Goal: Task Accomplishment & Management: Manage account settings

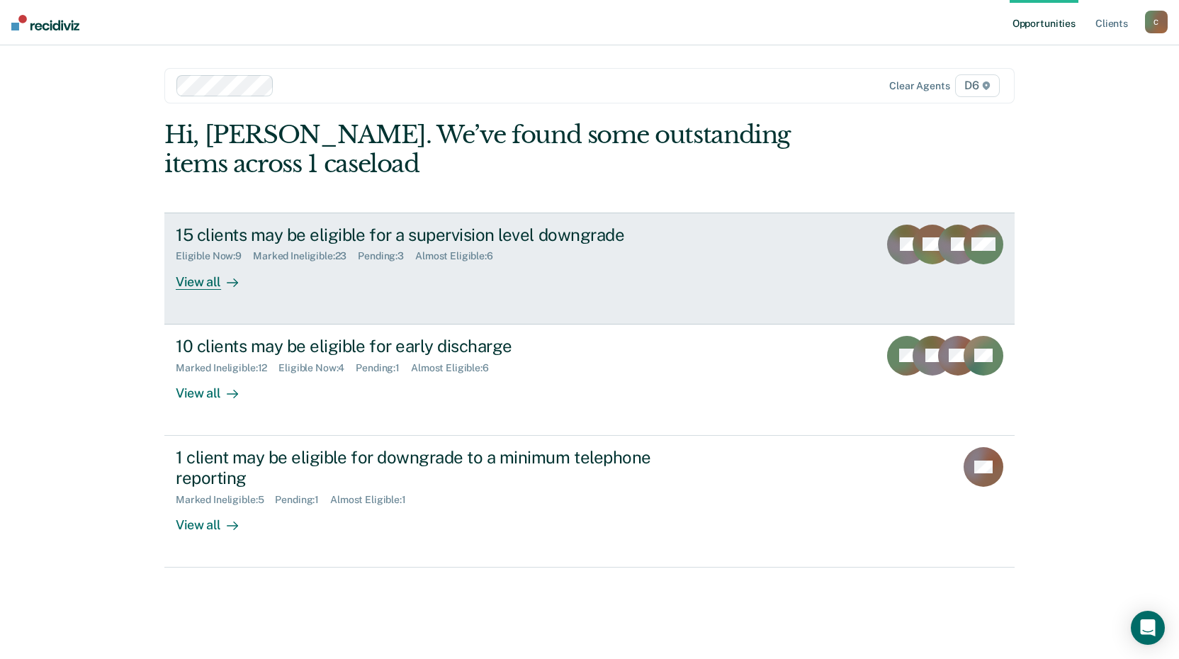
click at [303, 237] on div "15 clients may be eligible for a supervision level downgrade" at bounding box center [424, 235] width 497 height 21
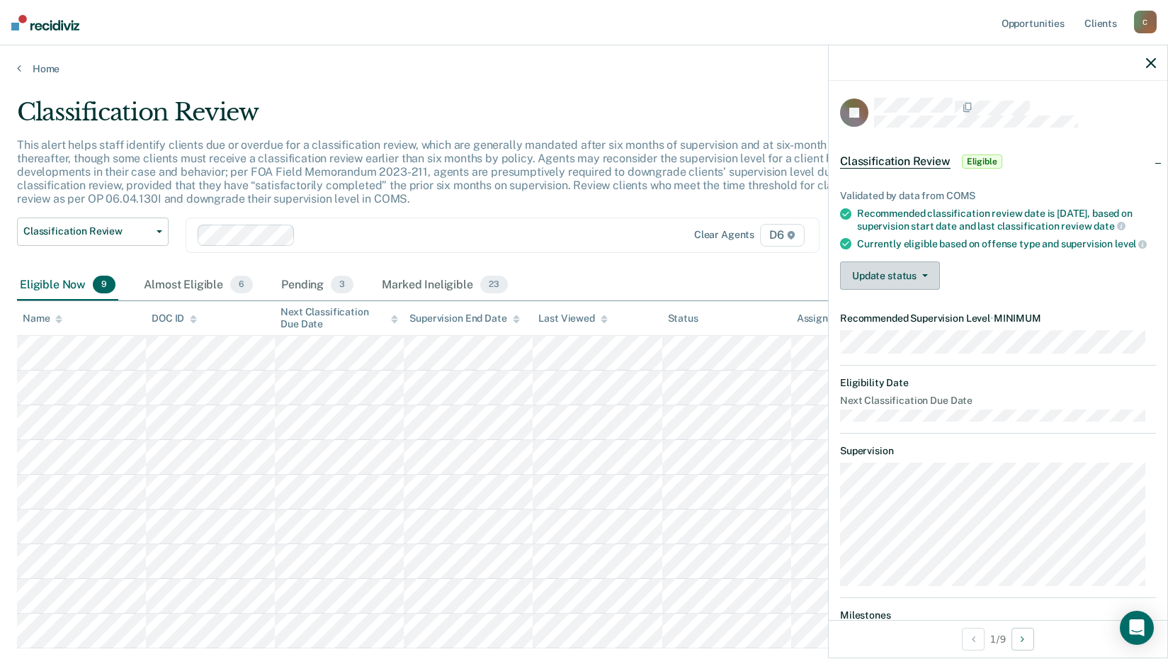
click at [863, 283] on button "Update status" at bounding box center [890, 275] width 100 height 28
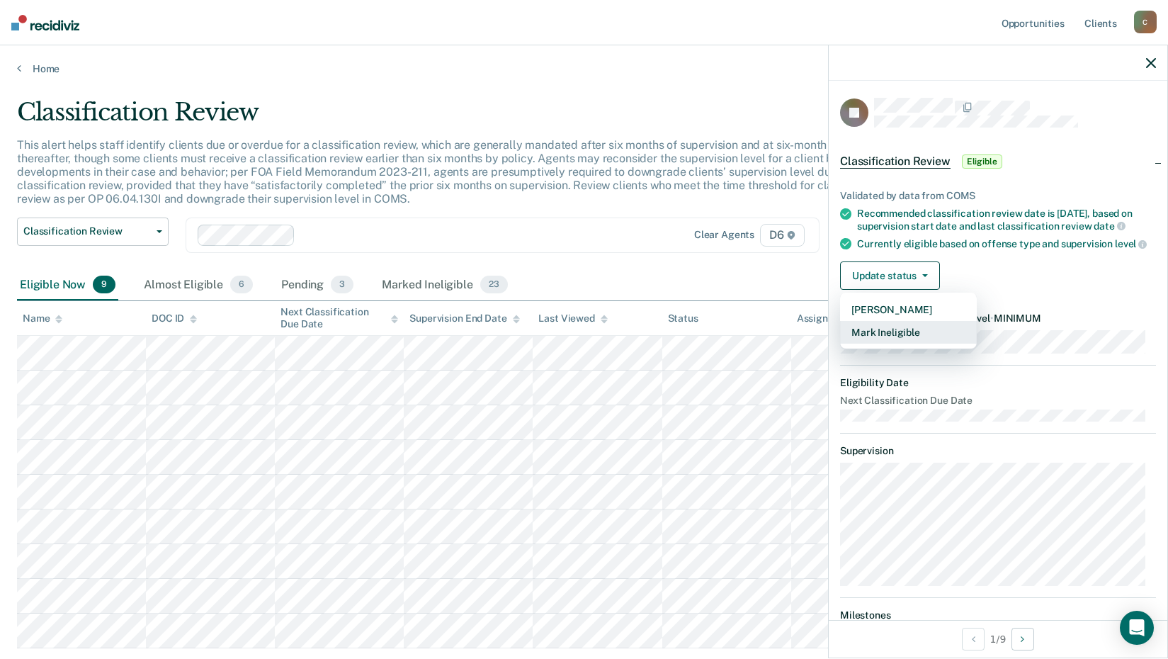
click at [876, 344] on button "Mark Ineligible" at bounding box center [908, 332] width 137 height 23
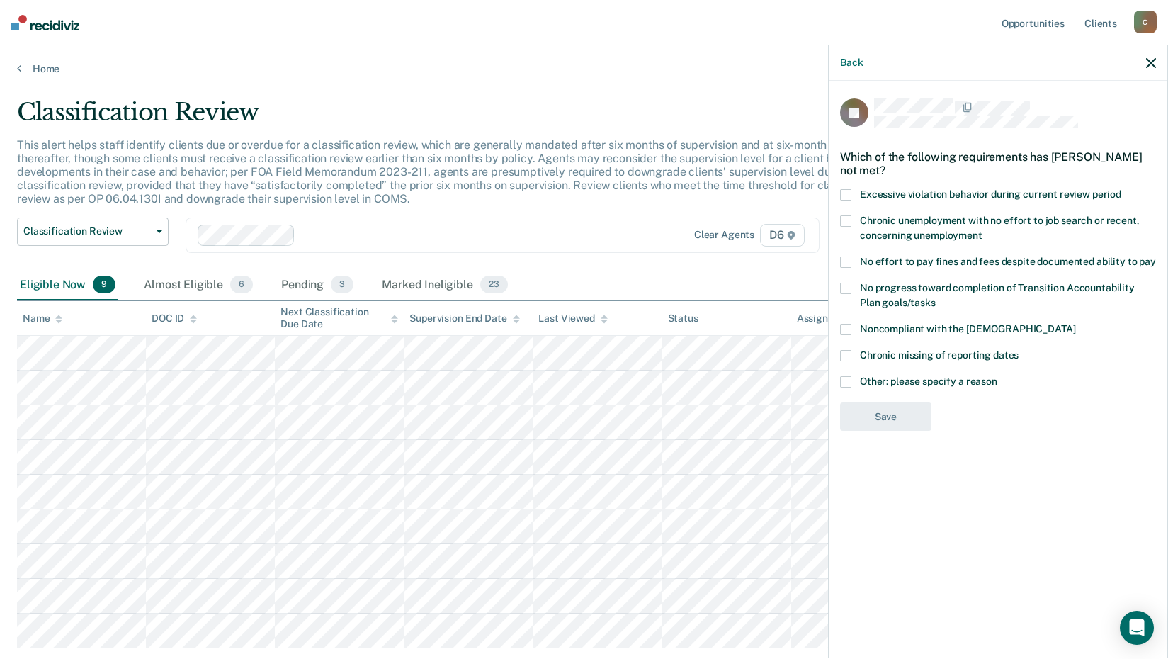
click at [843, 258] on span at bounding box center [845, 262] width 11 height 11
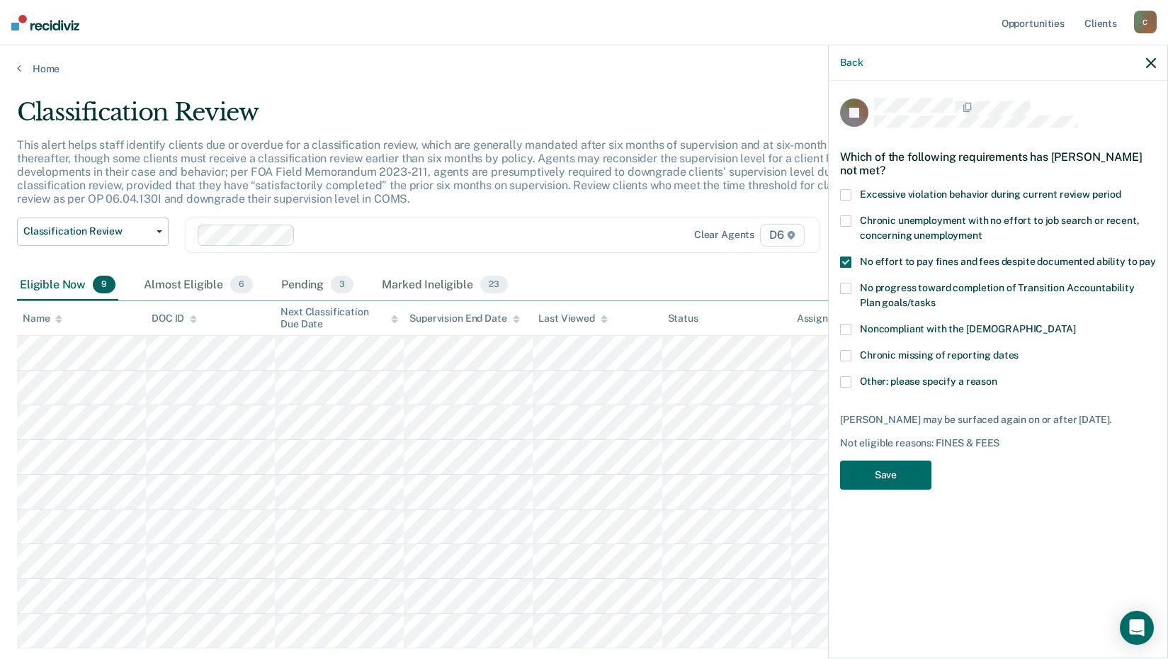
click at [850, 285] on span at bounding box center [845, 288] width 11 height 11
click at [885, 473] on button "Save" at bounding box center [885, 475] width 91 height 29
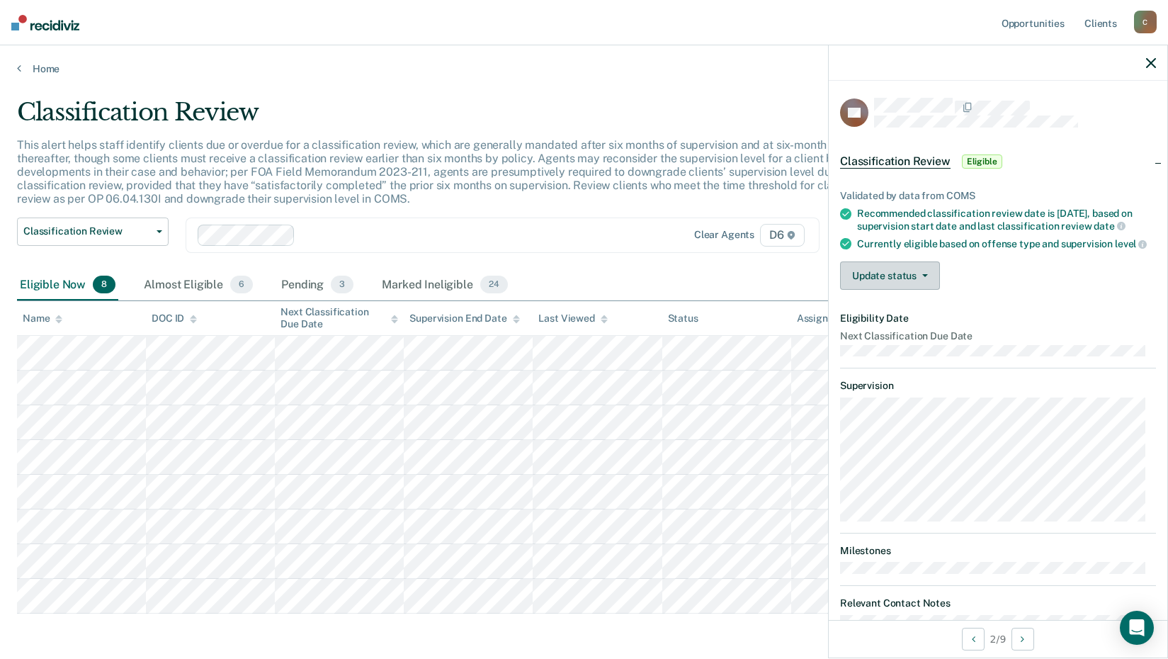
click at [865, 290] on button "Update status" at bounding box center [890, 275] width 100 height 28
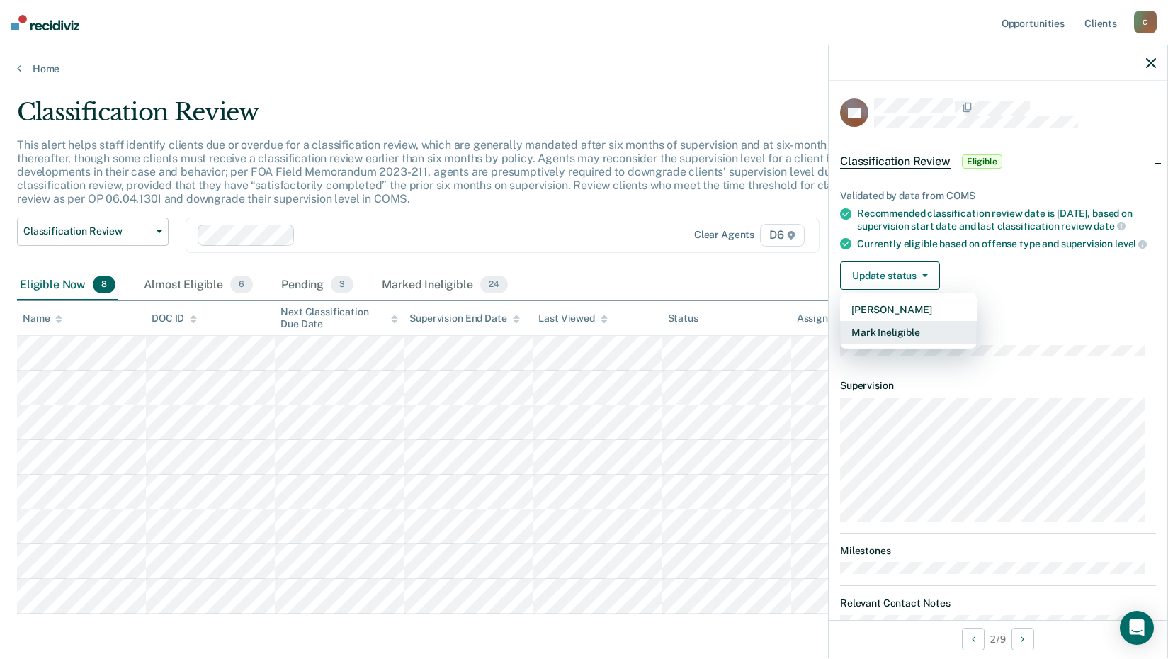
click at [876, 344] on button "Mark Ineligible" at bounding box center [908, 332] width 137 height 23
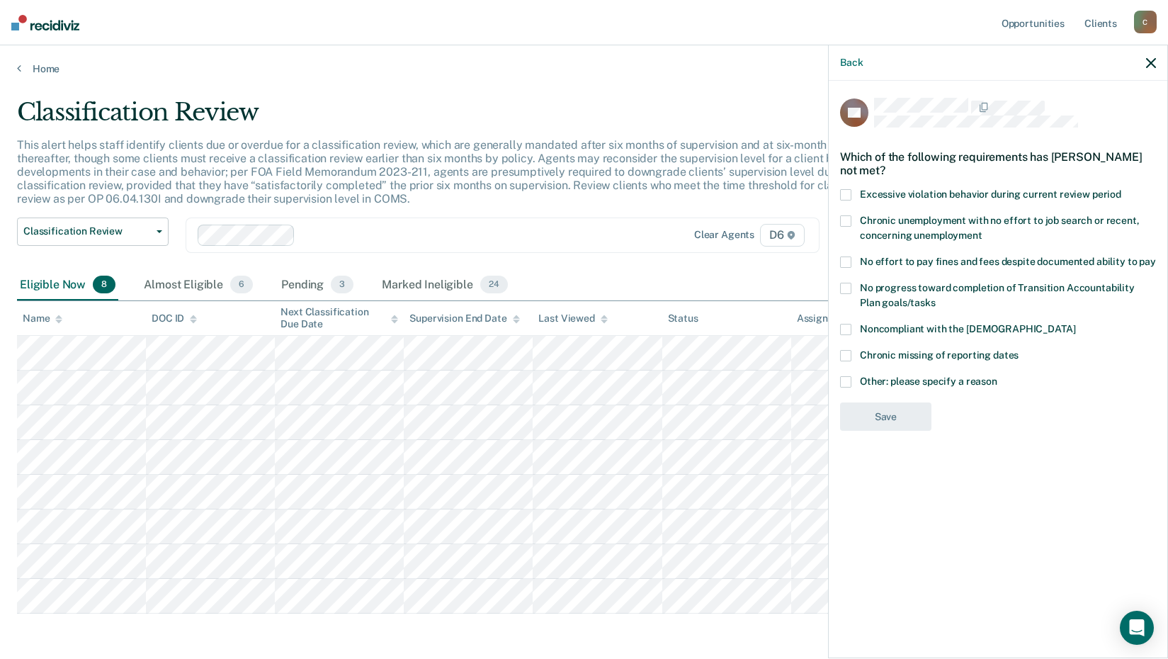
click at [846, 218] on span at bounding box center [845, 220] width 11 height 11
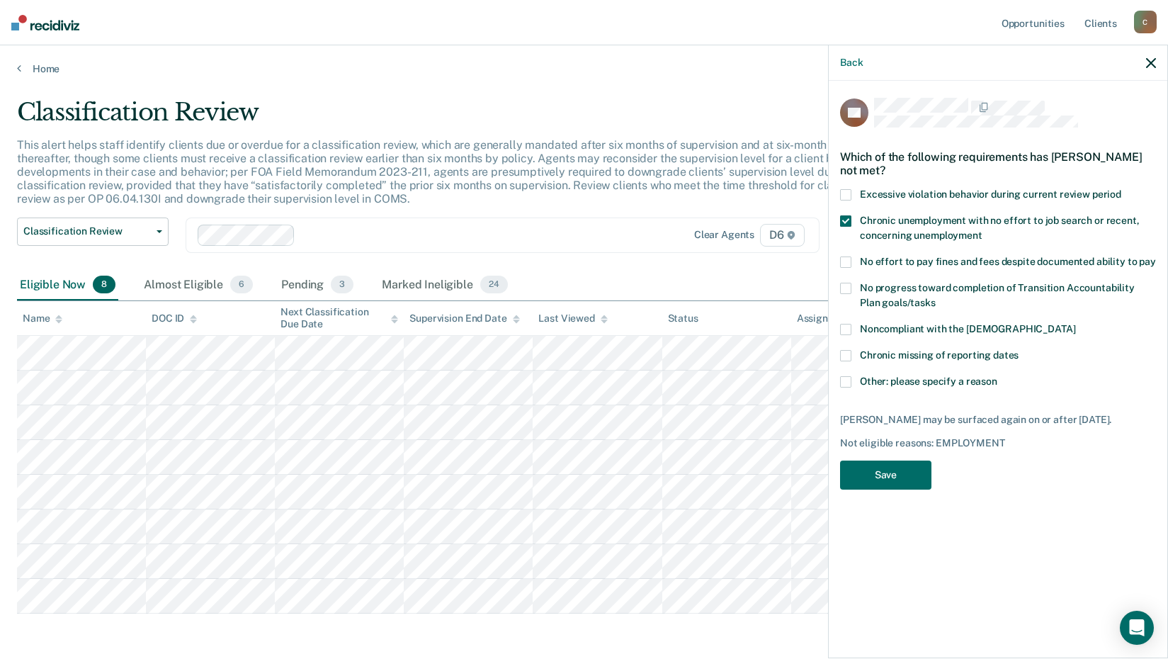
click at [850, 264] on span at bounding box center [845, 262] width 11 height 11
click at [848, 293] on label "No progress toward completion of Transition Accountability Plan goals/tasks" at bounding box center [998, 298] width 316 height 30
click at [884, 490] on button "Save" at bounding box center [885, 475] width 91 height 29
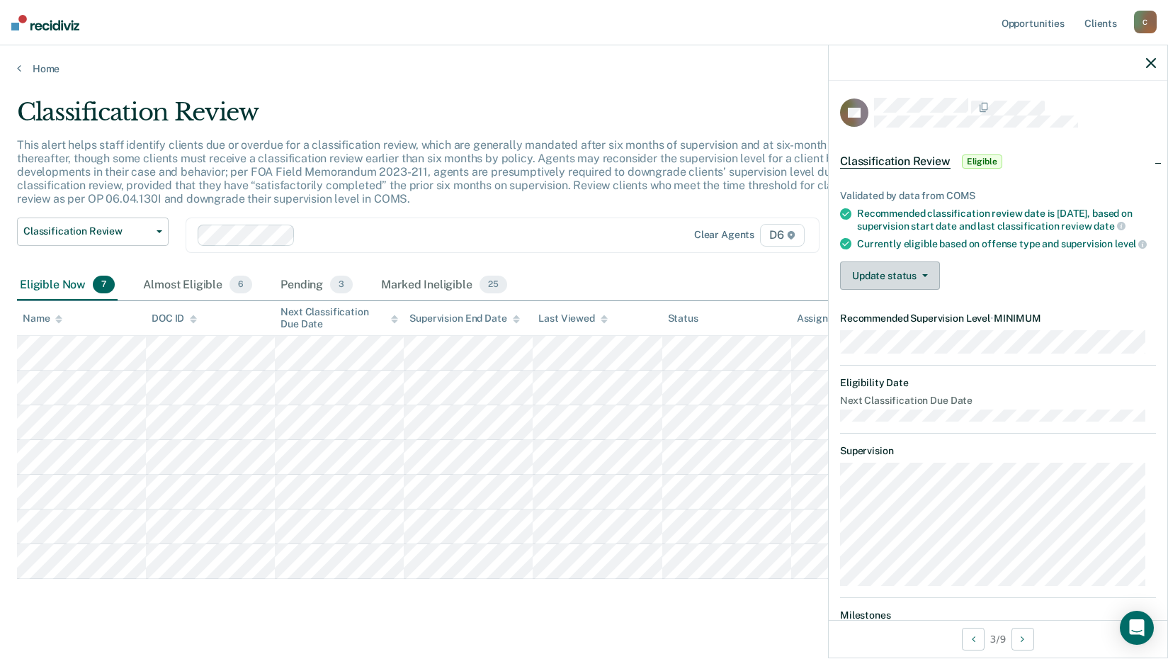
click at [906, 290] on button "Update status" at bounding box center [890, 275] width 100 height 28
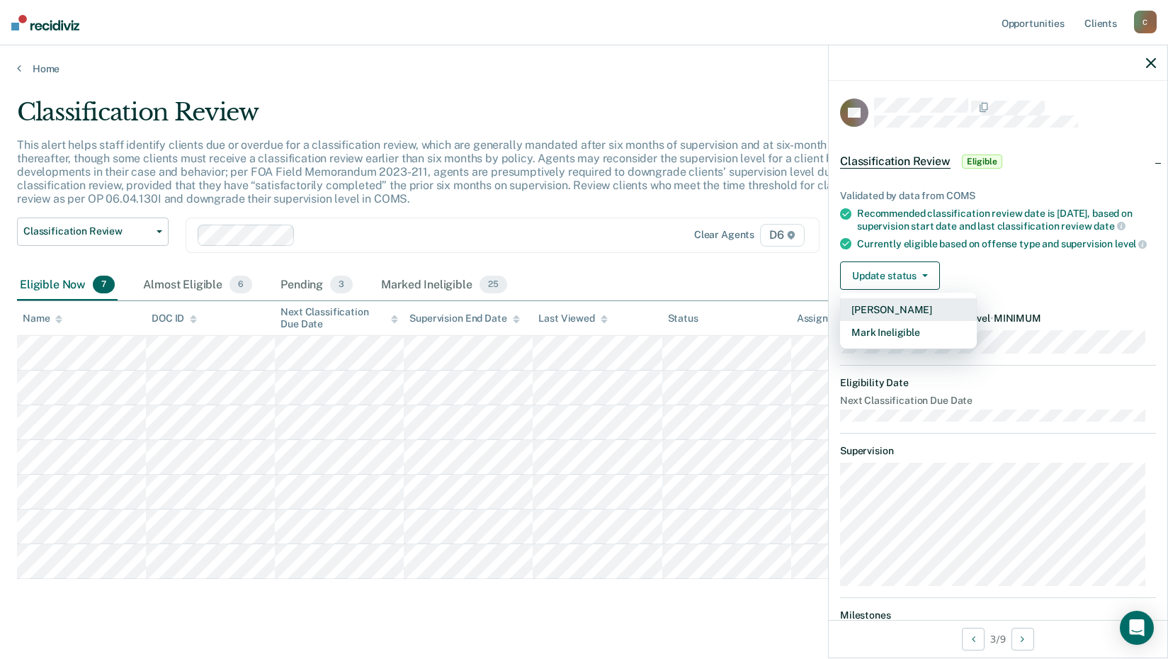
click at [892, 321] on button "[PERSON_NAME]" at bounding box center [908, 309] width 137 height 23
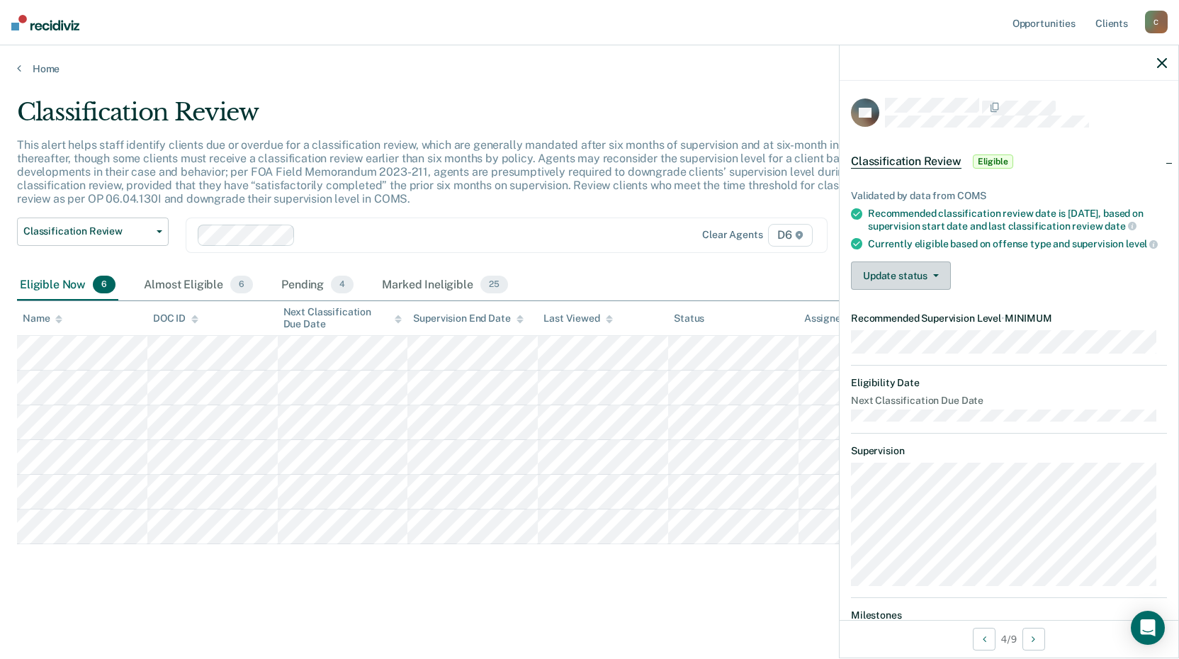
click at [895, 290] on button "Update status" at bounding box center [901, 275] width 100 height 28
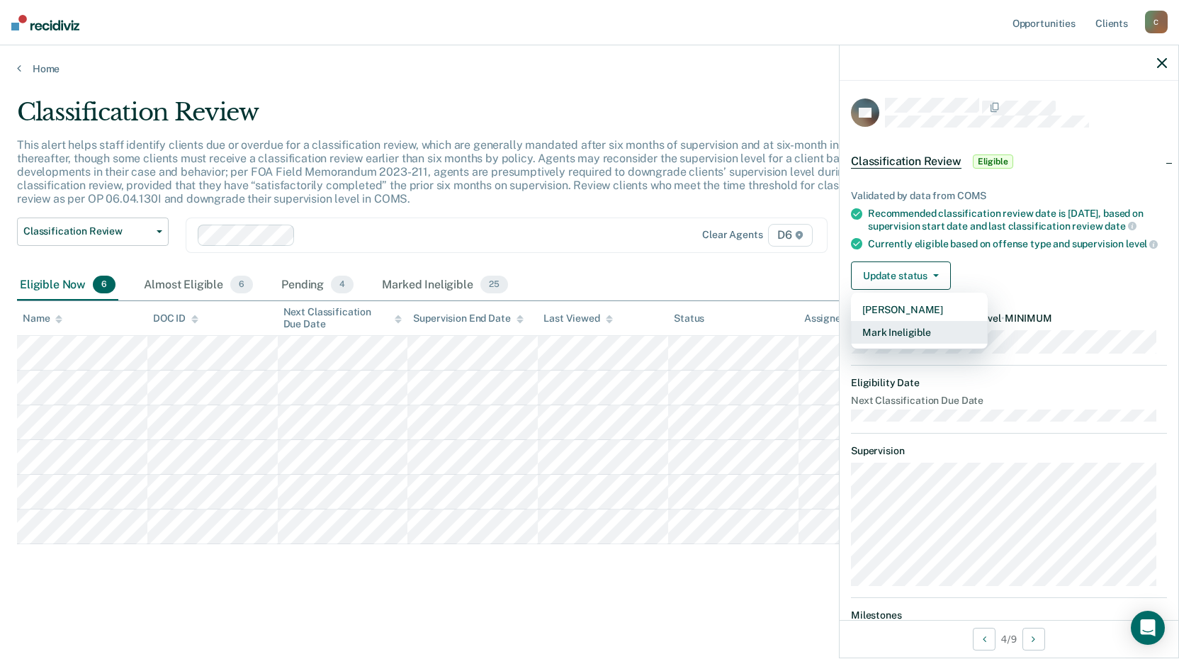
click at [901, 344] on button "Mark Ineligible" at bounding box center [919, 332] width 137 height 23
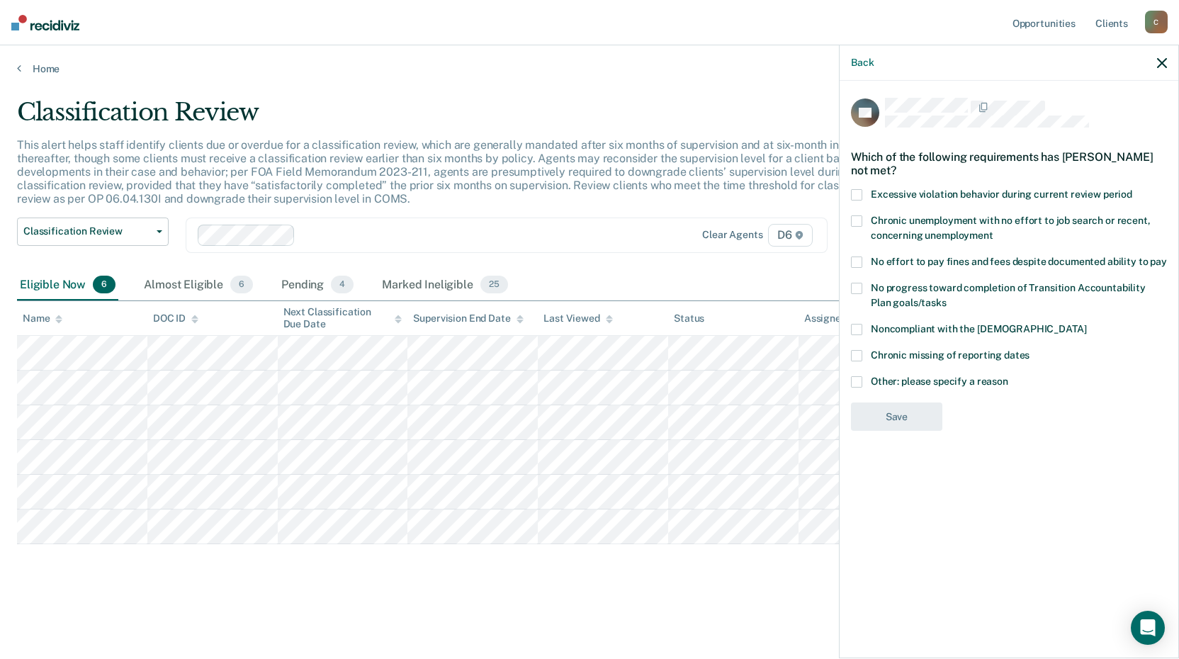
click at [857, 261] on span at bounding box center [856, 262] width 11 height 11
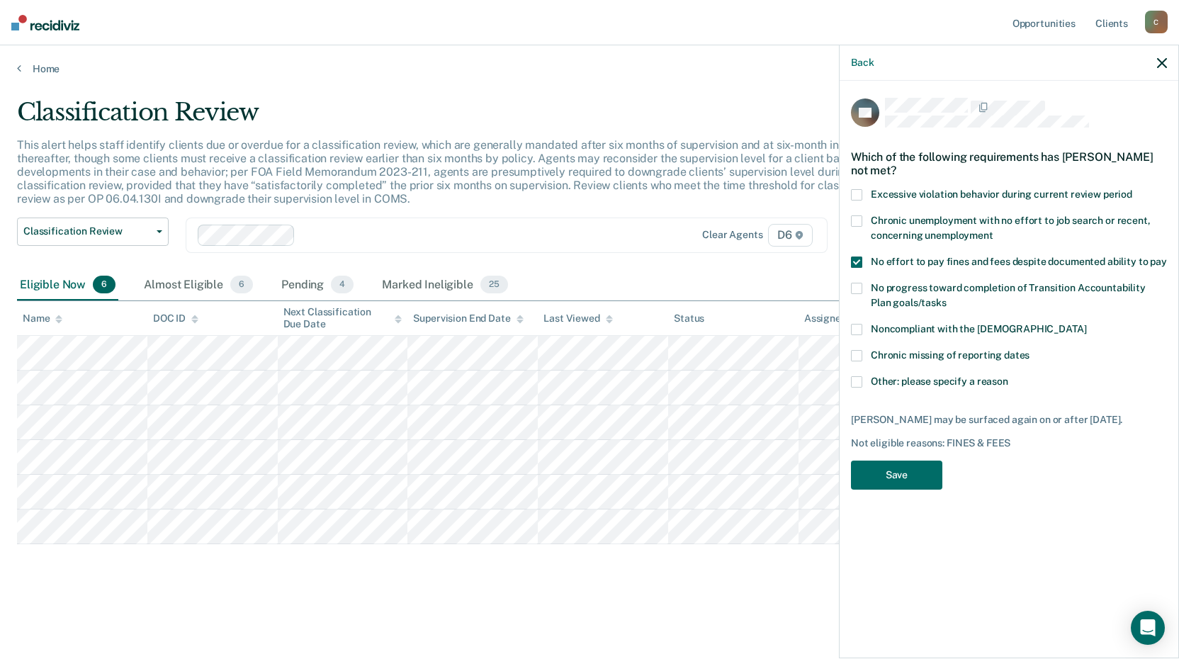
click at [857, 350] on span at bounding box center [856, 355] width 11 height 11
click at [886, 467] on button "Save" at bounding box center [896, 475] width 91 height 29
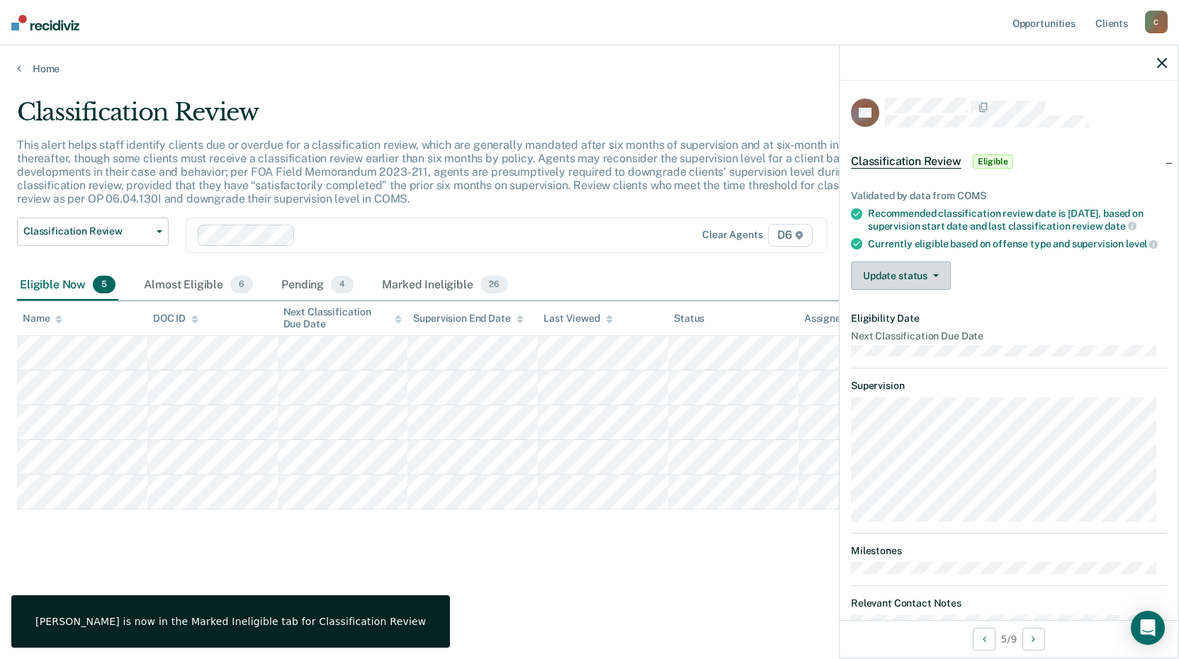
click at [908, 290] on button "Update status" at bounding box center [901, 275] width 100 height 28
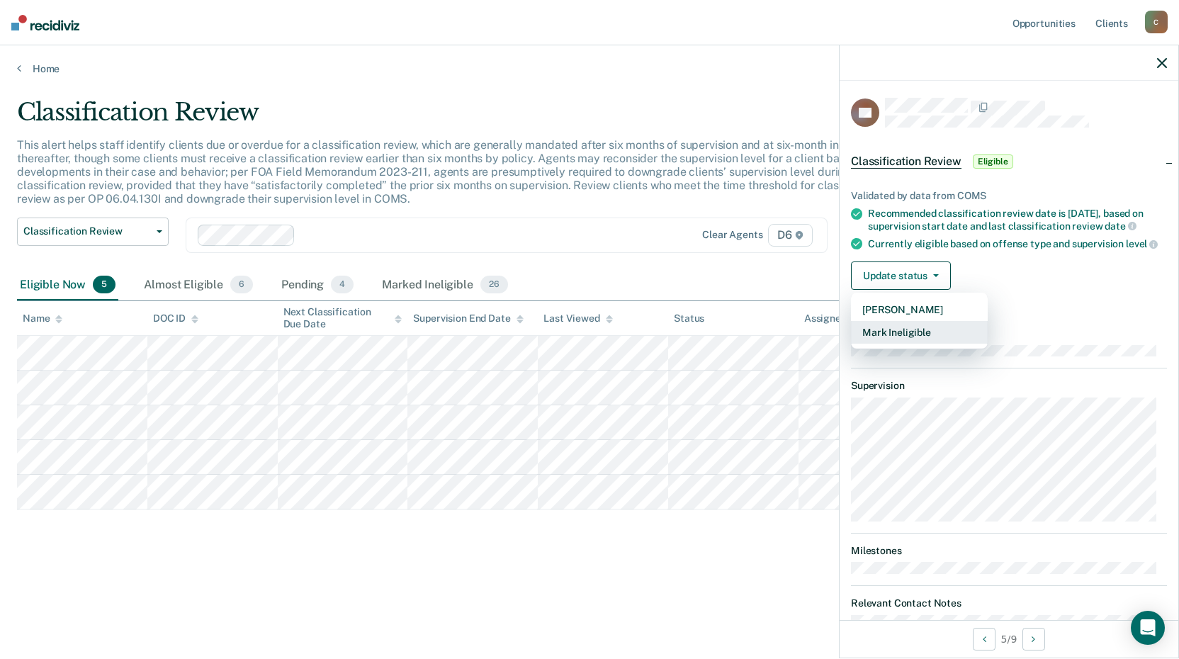
click at [905, 344] on button "Mark Ineligible" at bounding box center [919, 332] width 137 height 23
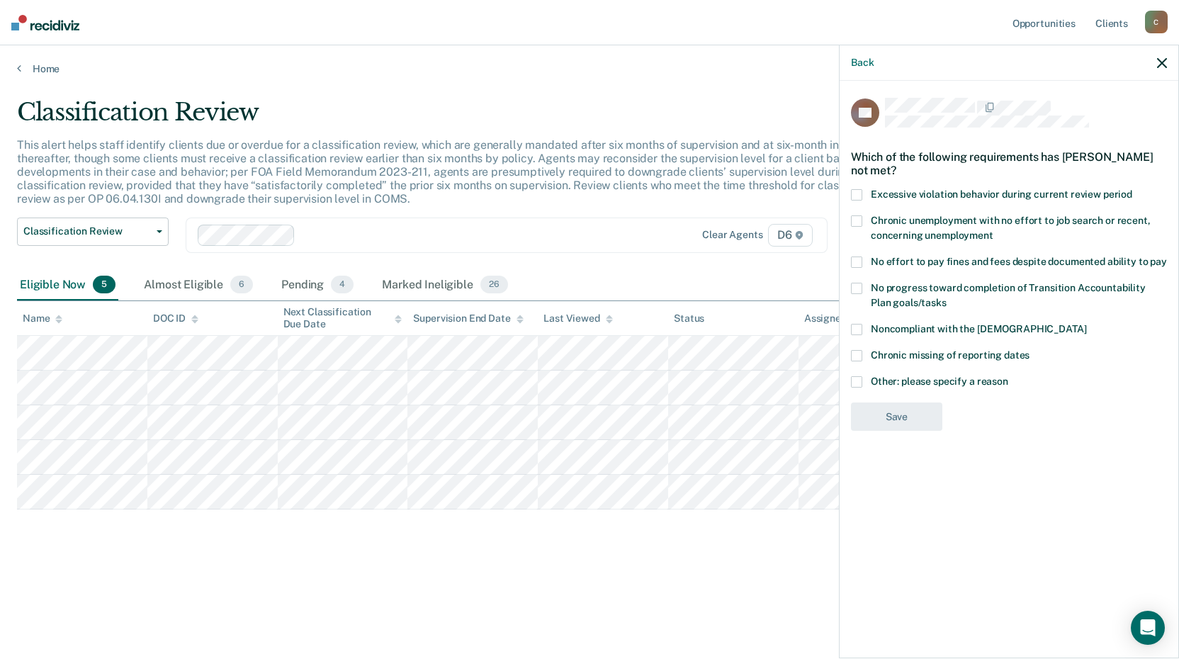
click at [859, 261] on span at bounding box center [856, 262] width 11 height 11
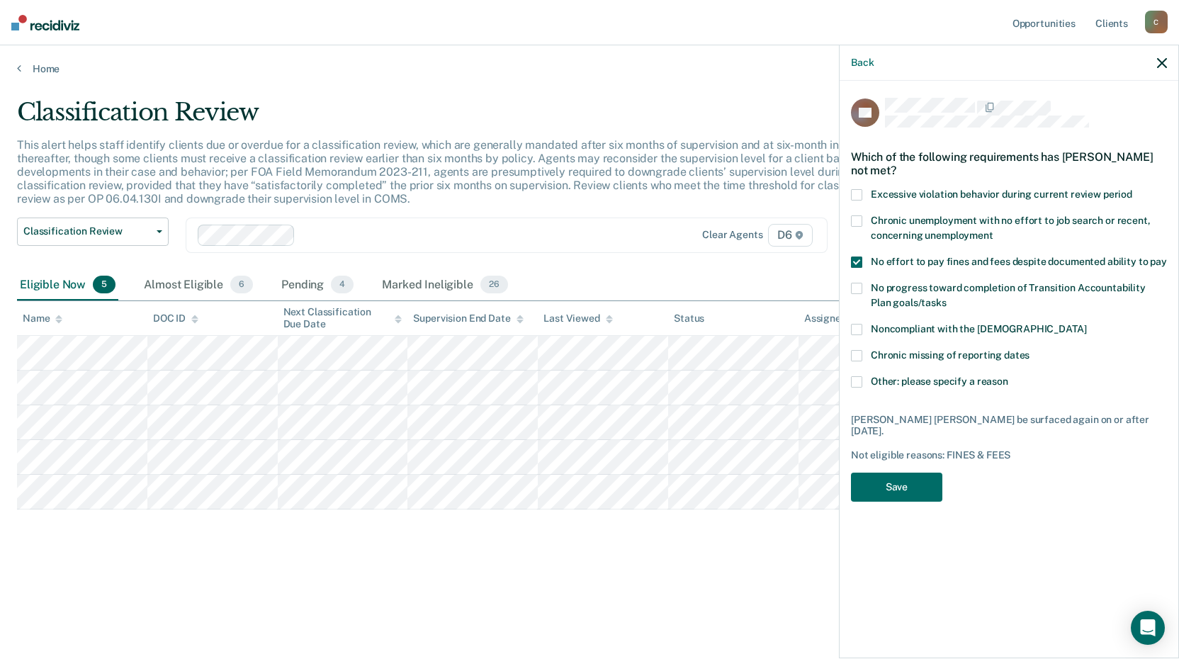
click at [857, 287] on span at bounding box center [856, 288] width 11 height 11
click at [898, 476] on button "Save" at bounding box center [896, 487] width 91 height 29
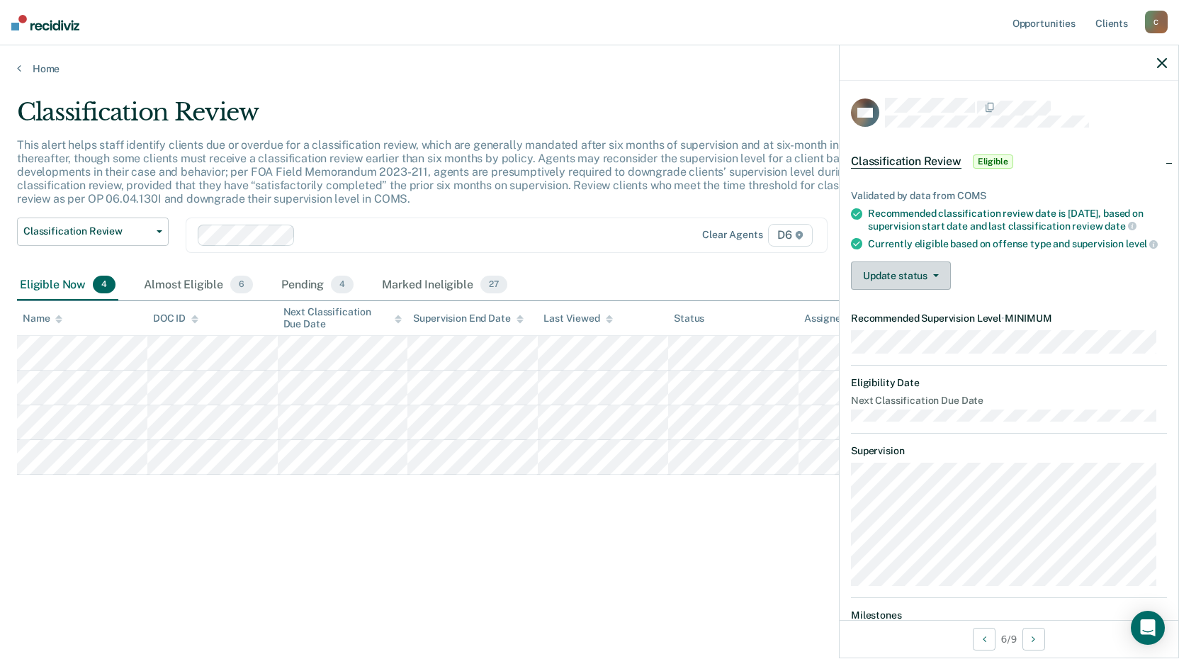
click at [911, 290] on button "Update status" at bounding box center [901, 275] width 100 height 28
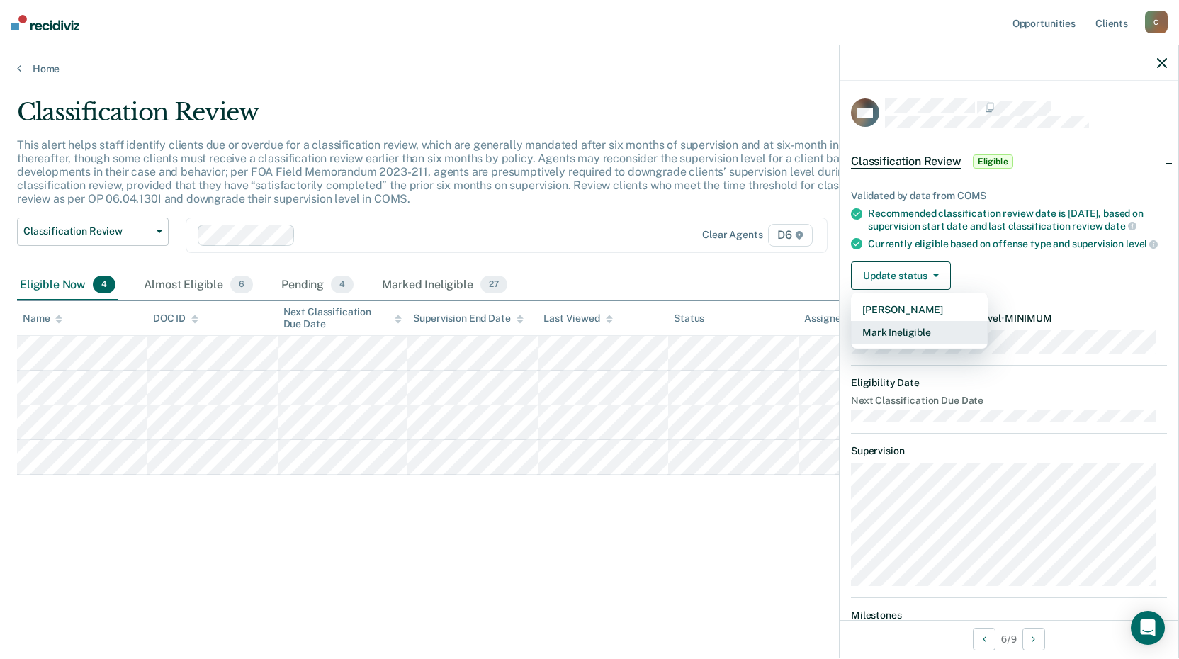
click at [892, 344] on button "Mark Ineligible" at bounding box center [919, 332] width 137 height 23
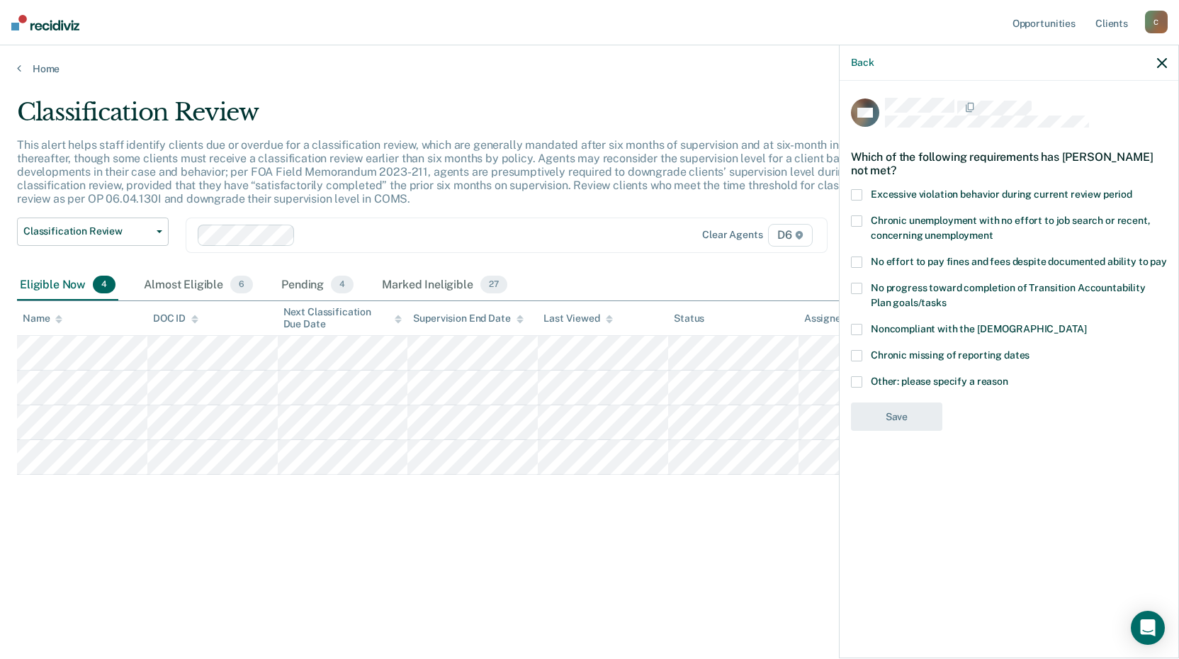
click at [859, 215] on span at bounding box center [856, 220] width 11 height 11
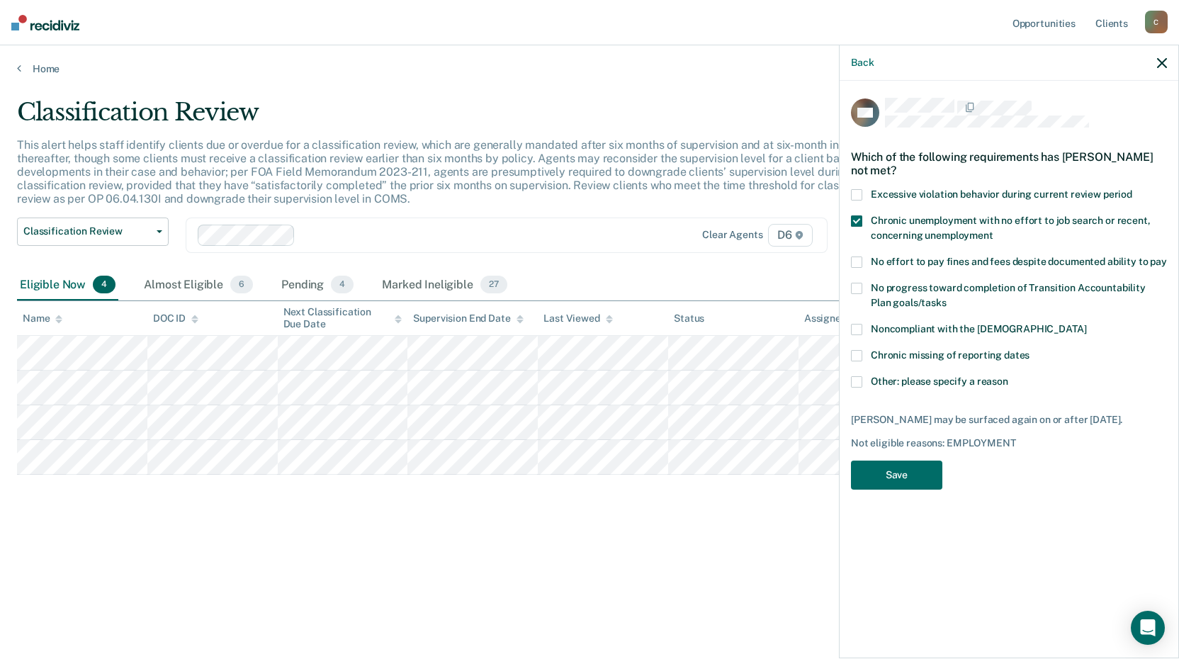
click at [855, 263] on span at bounding box center [856, 262] width 11 height 11
click at [883, 471] on button "Save" at bounding box center [896, 475] width 91 height 29
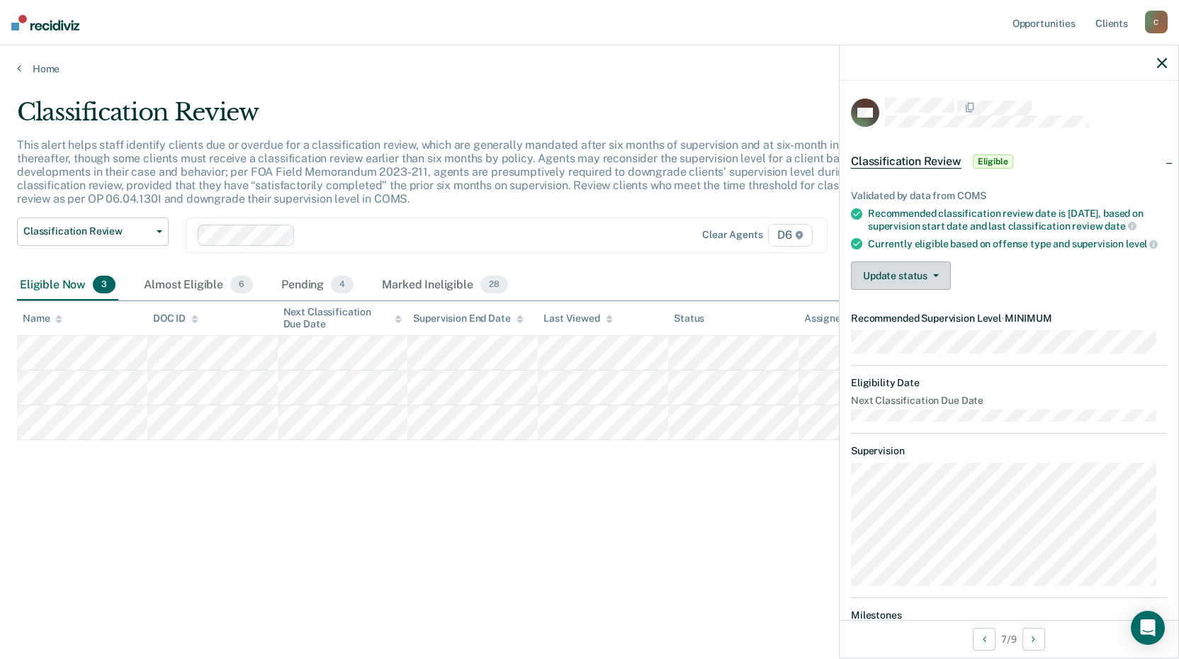
click at [898, 290] on button "Update status" at bounding box center [901, 275] width 100 height 28
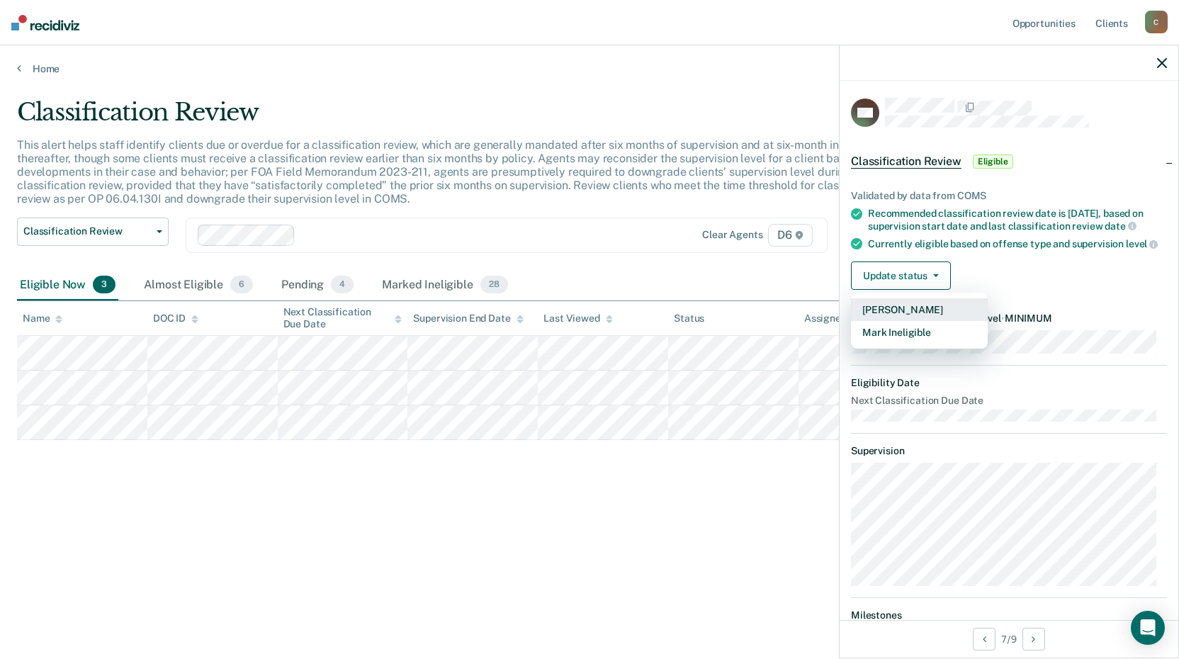
click at [918, 321] on button "[PERSON_NAME]" at bounding box center [919, 309] width 137 height 23
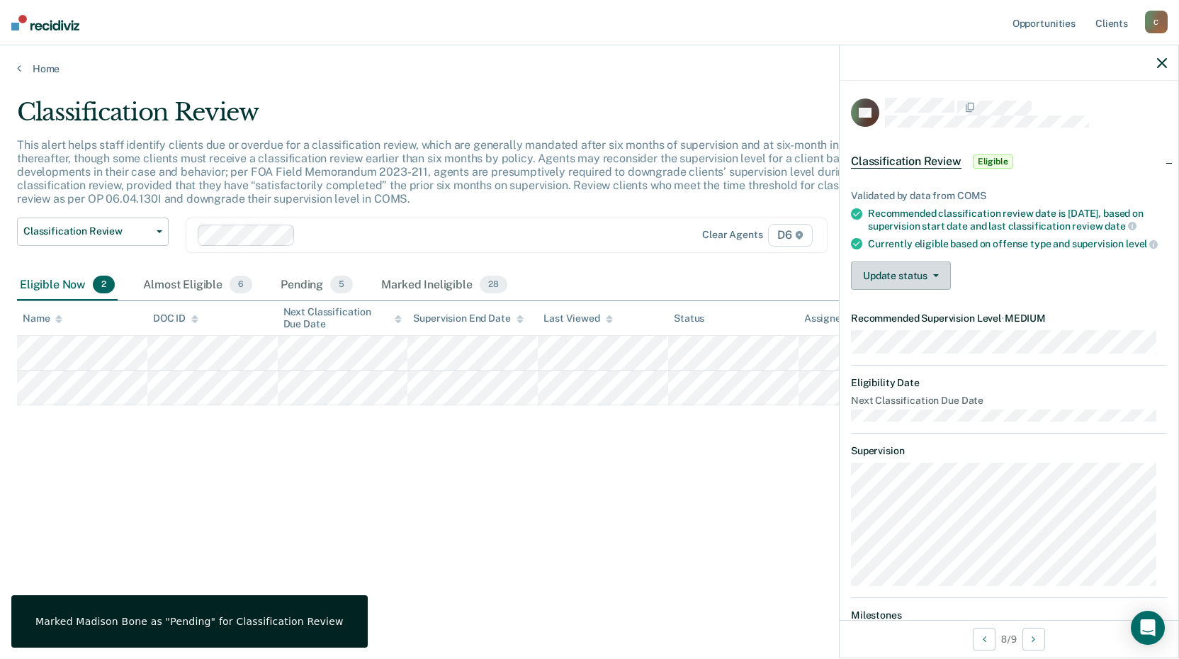
click at [928, 290] on button "Update status" at bounding box center [901, 275] width 100 height 28
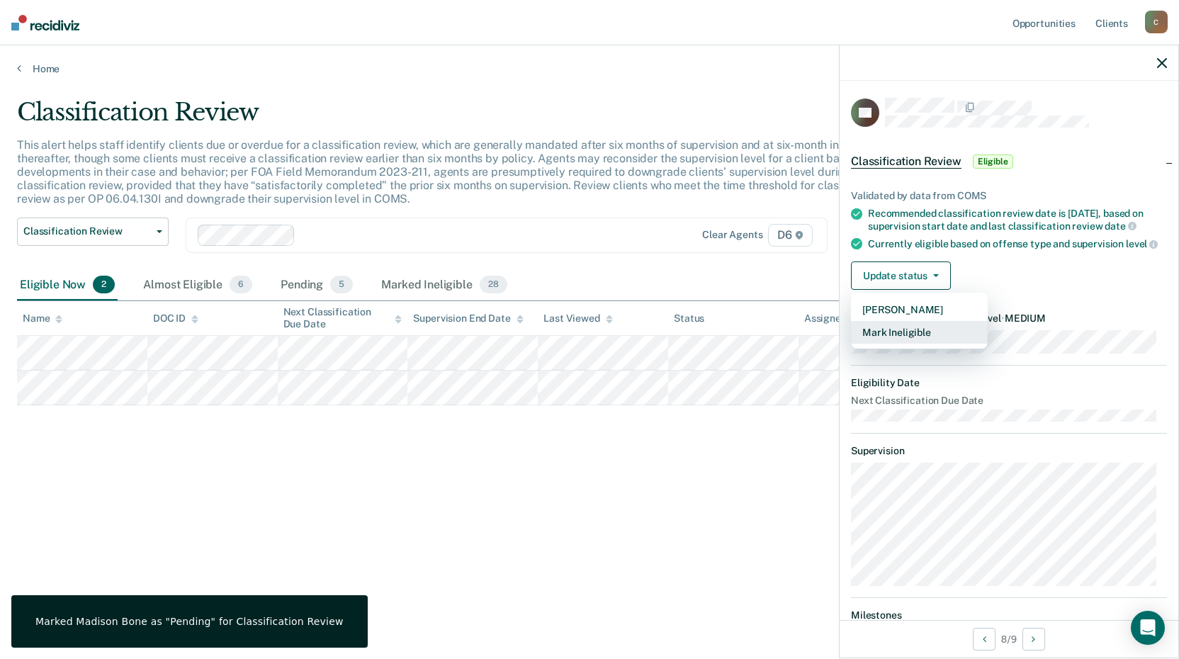
click at [903, 344] on button "Mark Ineligible" at bounding box center [919, 332] width 137 height 23
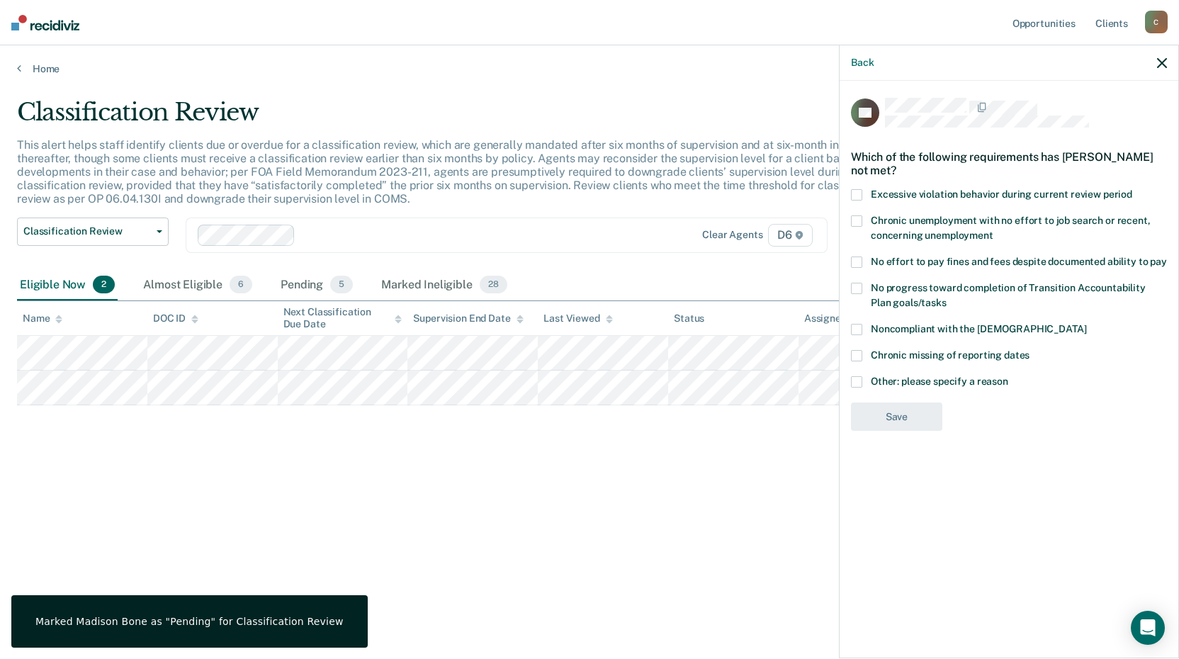
click at [855, 216] on span at bounding box center [856, 220] width 11 height 11
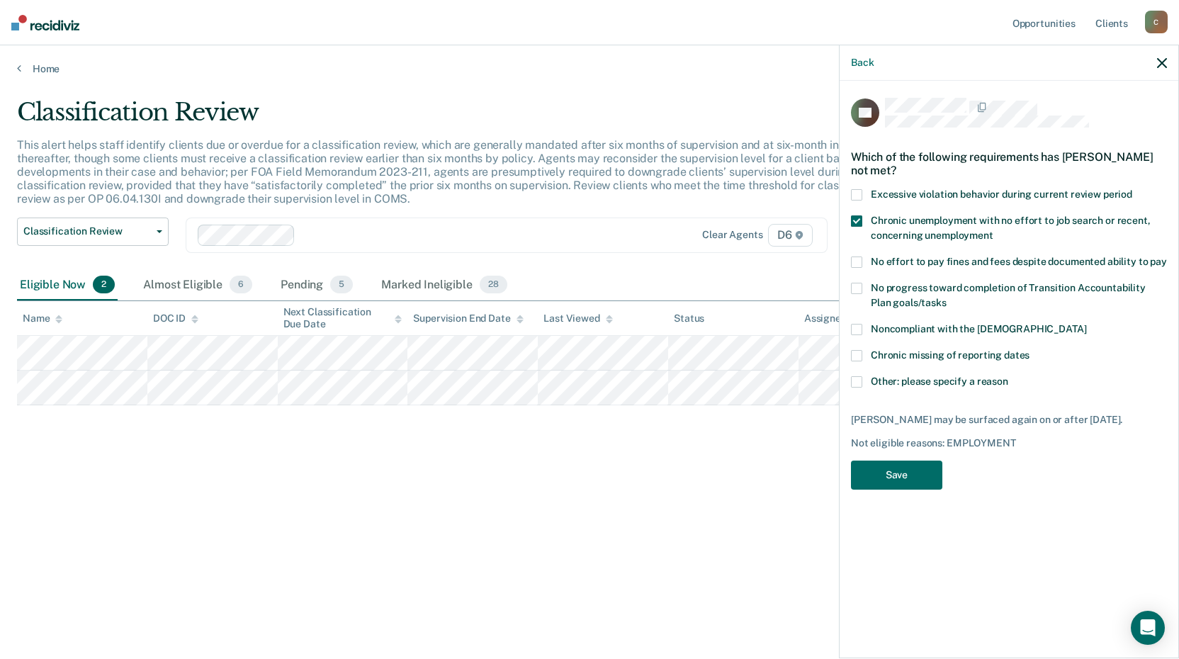
click at [856, 262] on span at bounding box center [856, 262] width 11 height 11
click at [859, 291] on span at bounding box center [856, 288] width 11 height 11
click at [903, 475] on button "Save" at bounding box center [896, 475] width 91 height 29
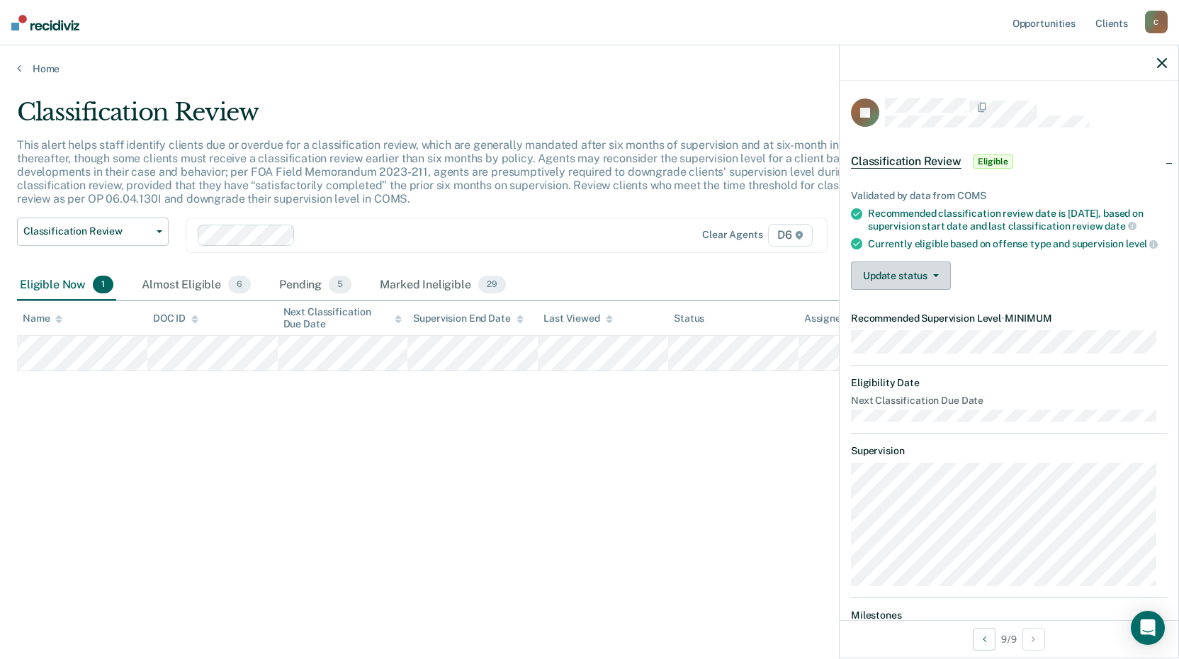
click at [925, 290] on button "Update status" at bounding box center [901, 275] width 100 height 28
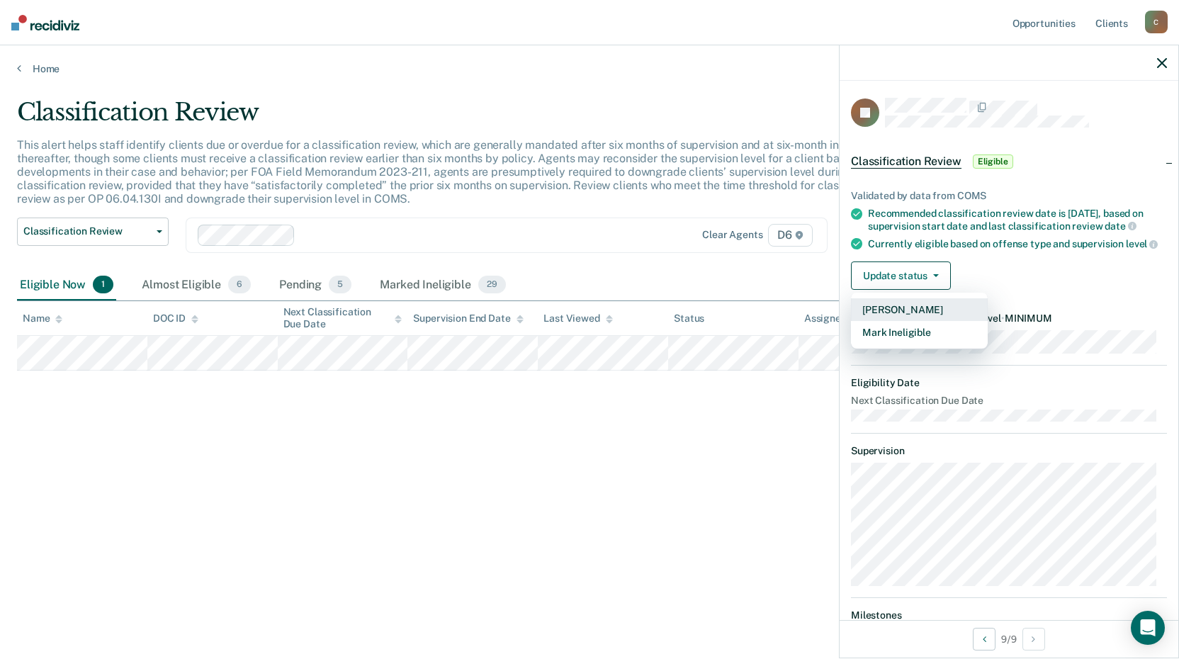
click at [920, 321] on button "[PERSON_NAME]" at bounding box center [919, 309] width 137 height 23
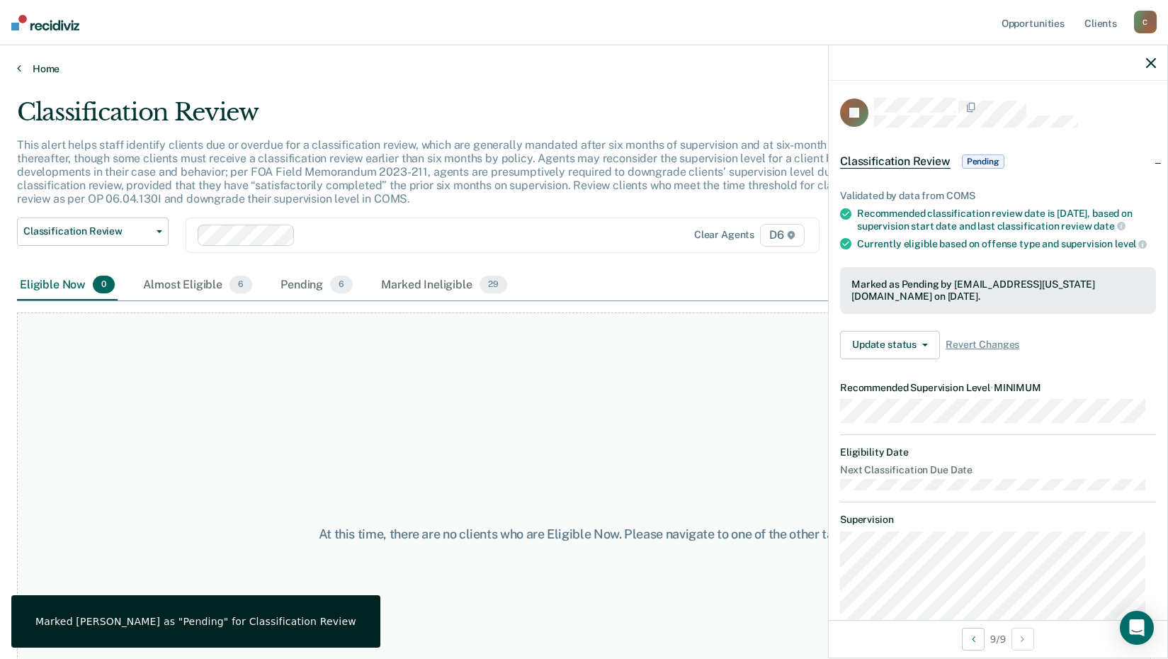
click at [45, 65] on link "Home" at bounding box center [584, 68] width 1134 height 13
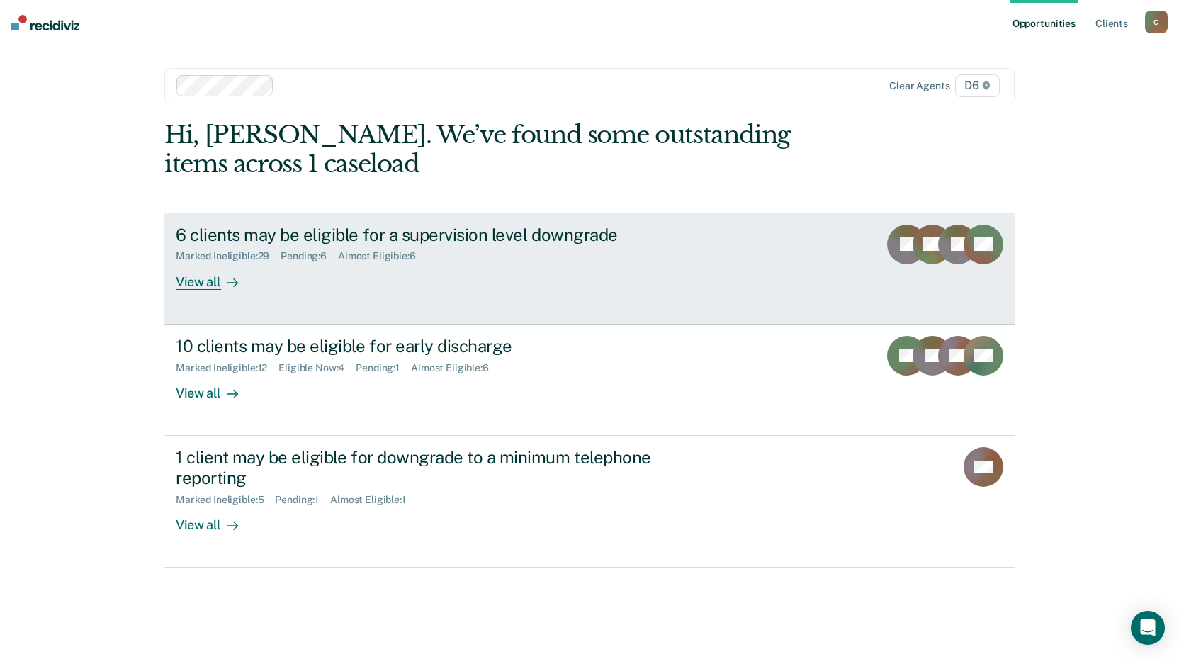
click at [203, 286] on div "View all" at bounding box center [215, 276] width 79 height 28
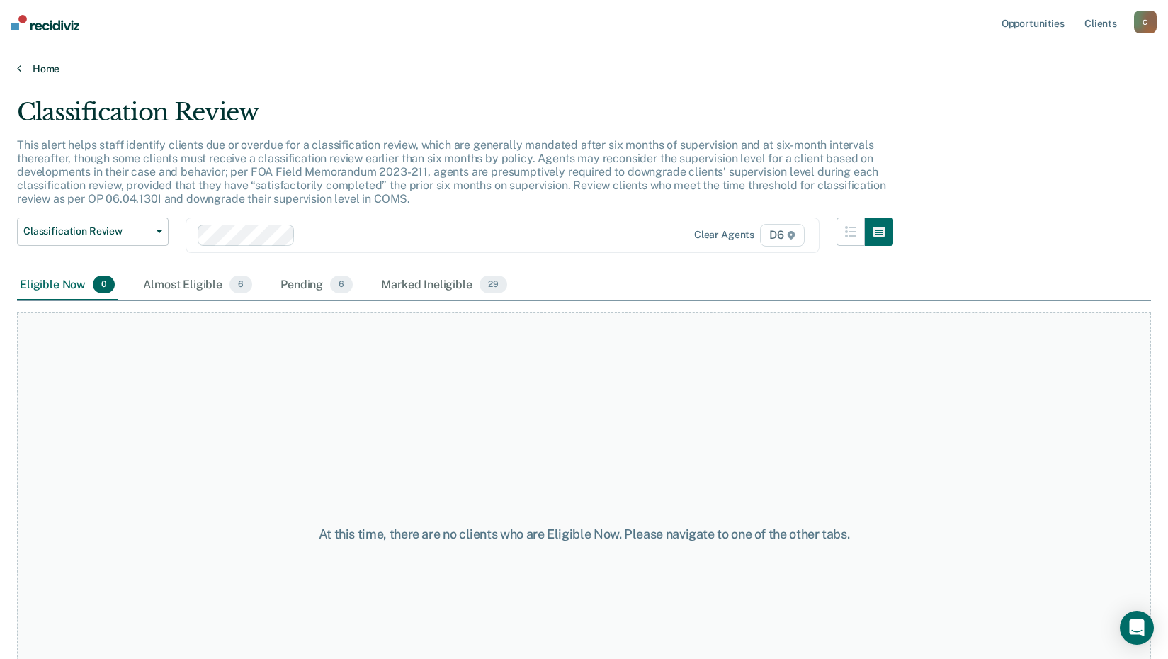
click at [47, 72] on link "Home" at bounding box center [584, 68] width 1134 height 13
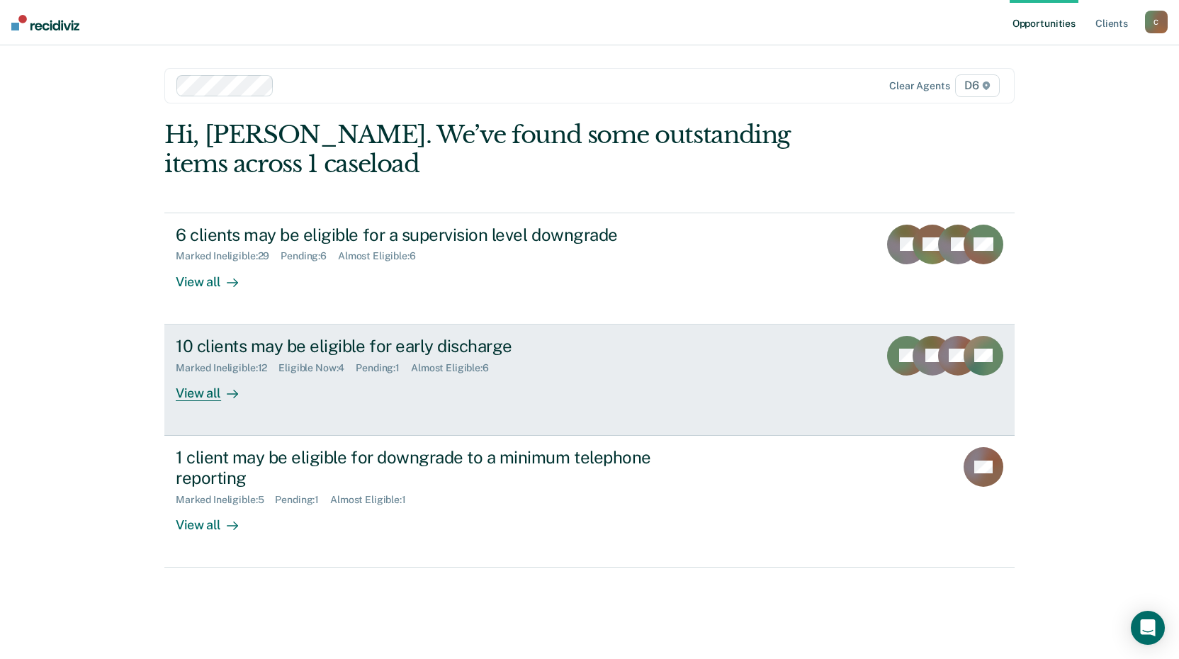
click at [205, 395] on div "View all" at bounding box center [215, 387] width 79 height 28
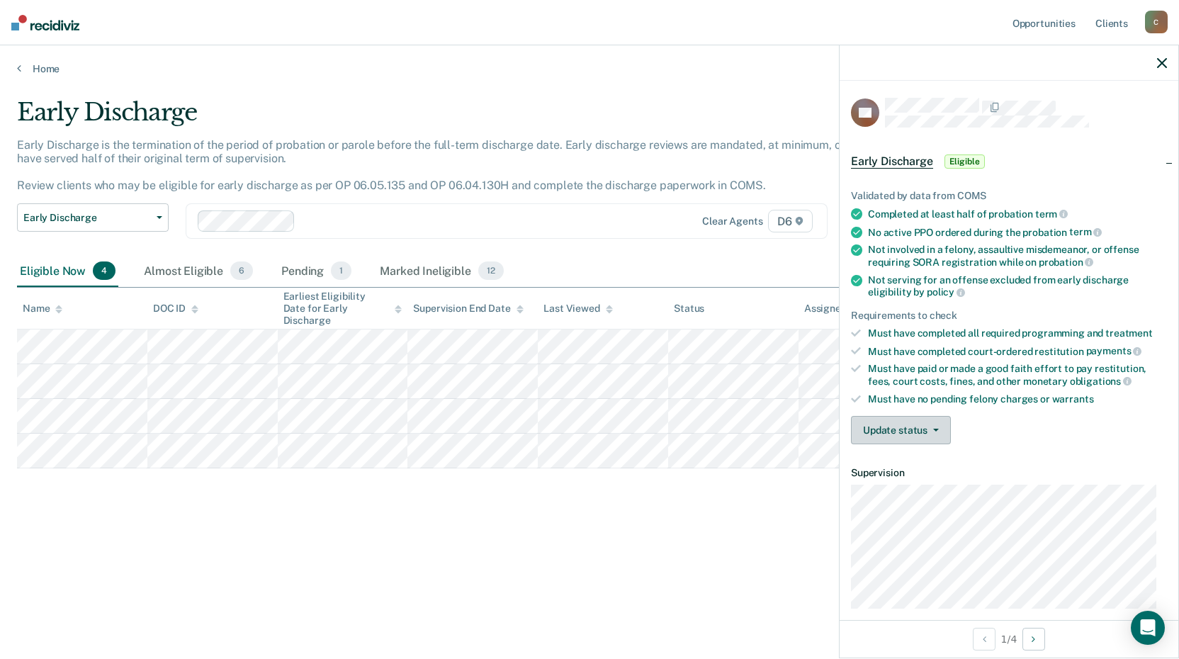
click at [928, 429] on span "button" at bounding box center [933, 430] width 11 height 3
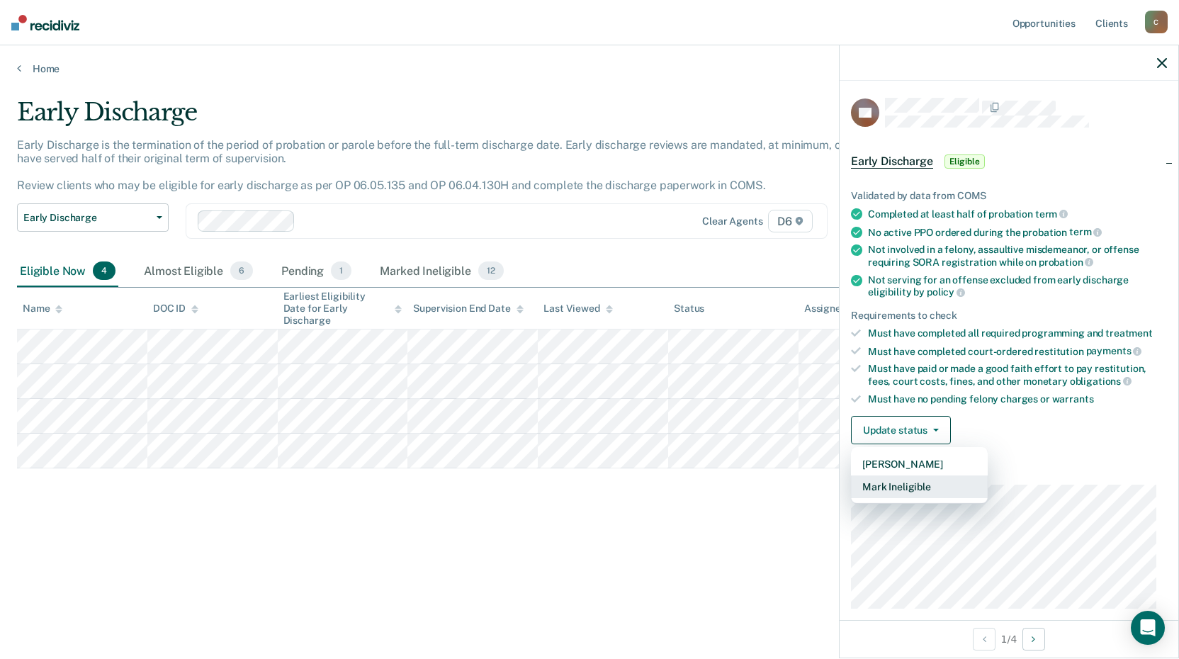
click at [911, 488] on button "Mark Ineligible" at bounding box center [919, 486] width 137 height 23
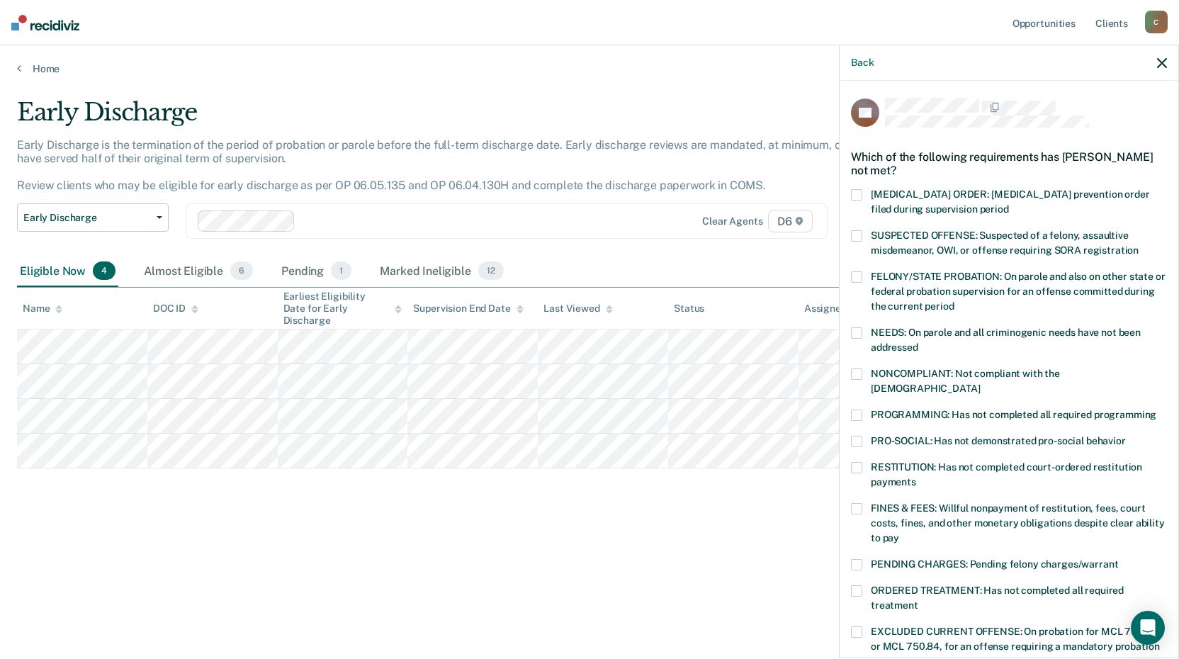
click at [859, 503] on span at bounding box center [856, 508] width 11 height 11
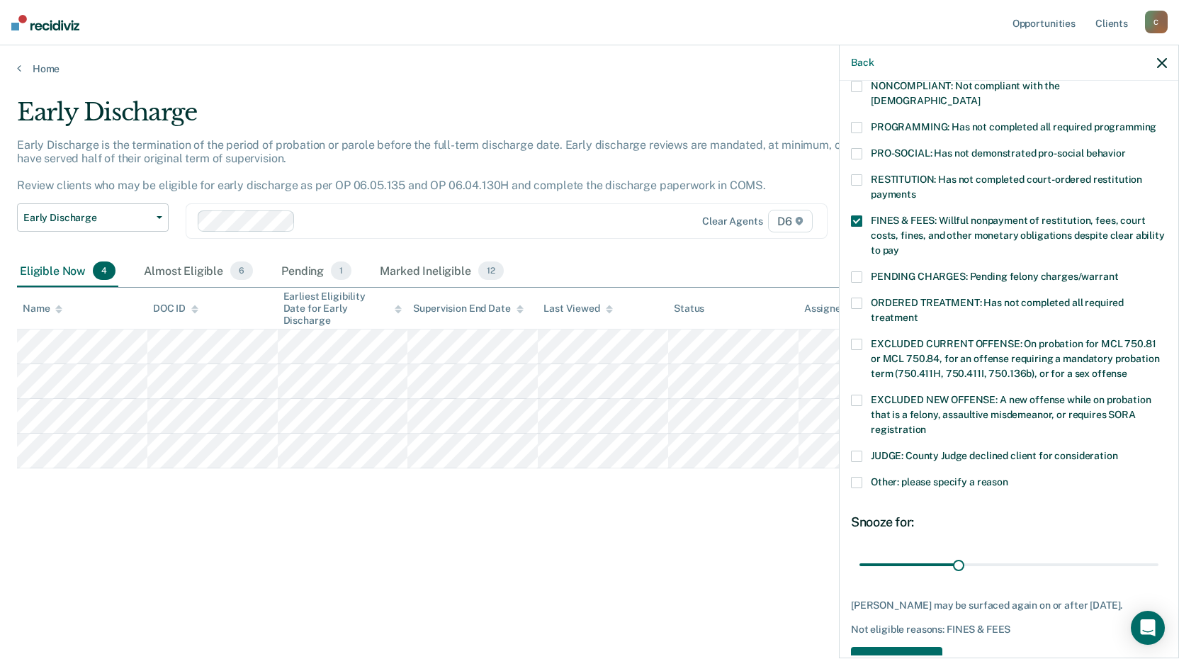
scroll to position [329, 0]
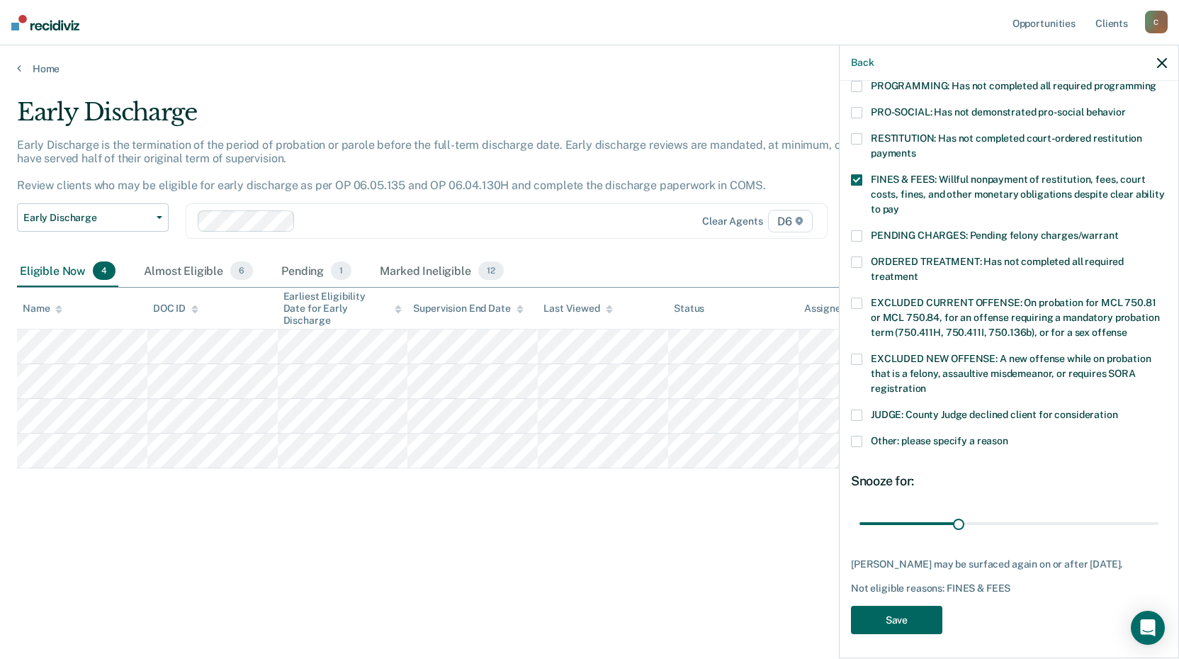
click at [890, 621] on button "Save" at bounding box center [896, 620] width 91 height 29
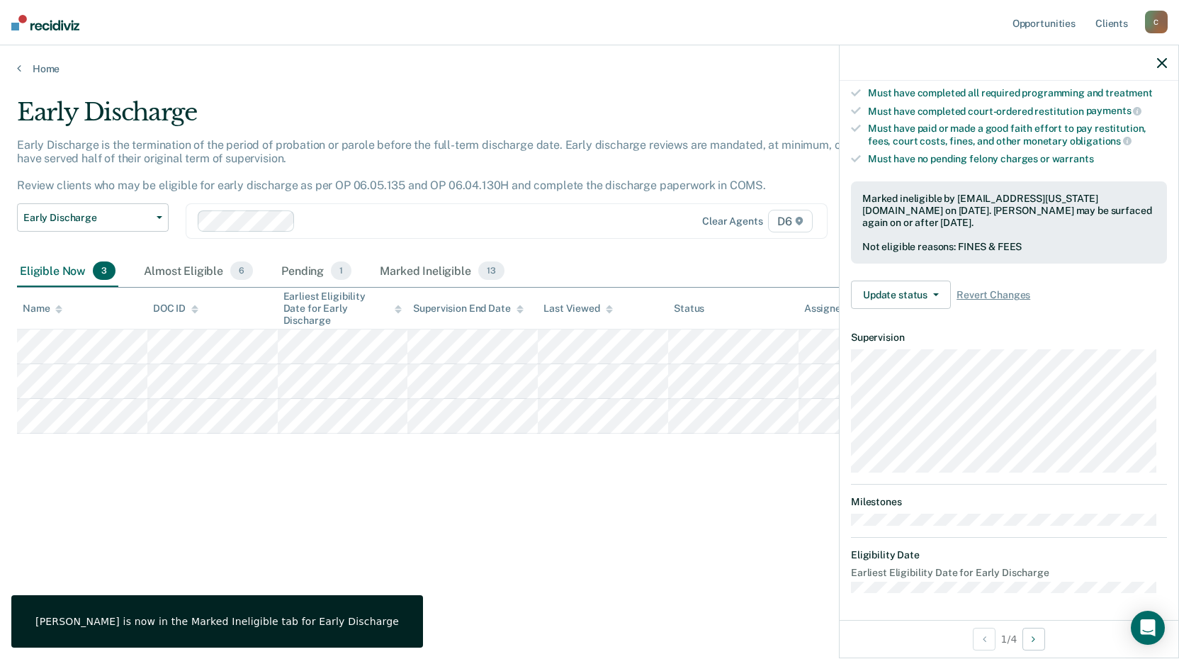
scroll to position [135, 0]
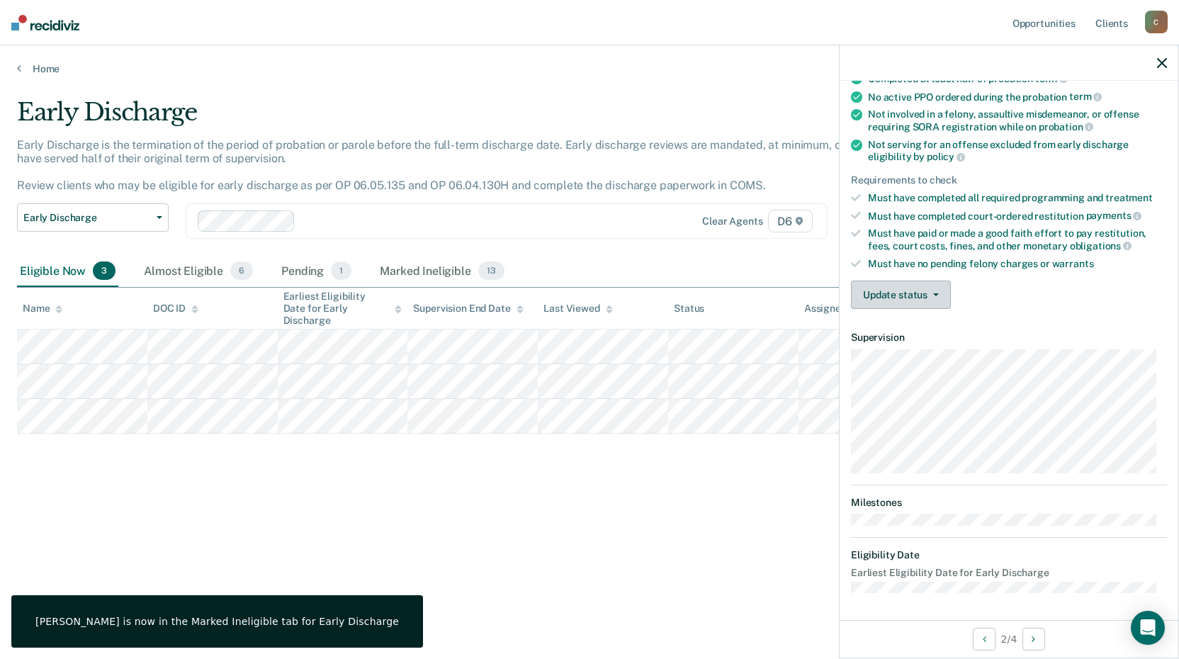
click at [891, 298] on button "Update status" at bounding box center [901, 295] width 100 height 28
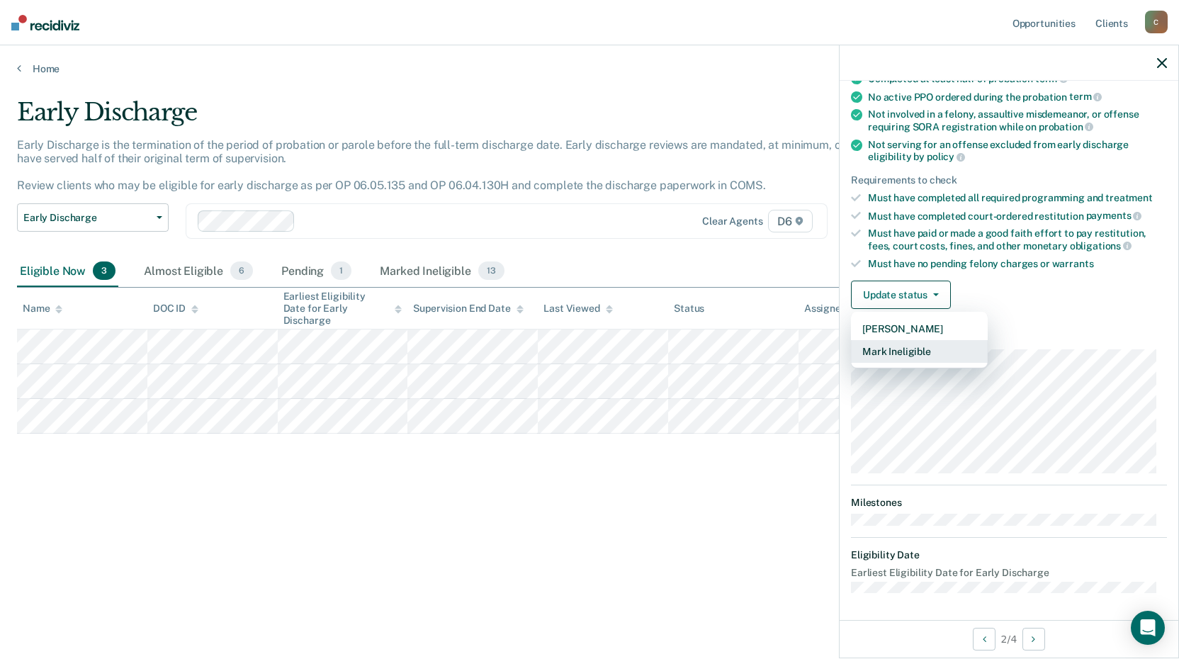
click at [902, 354] on button "Mark Ineligible" at bounding box center [919, 351] width 137 height 23
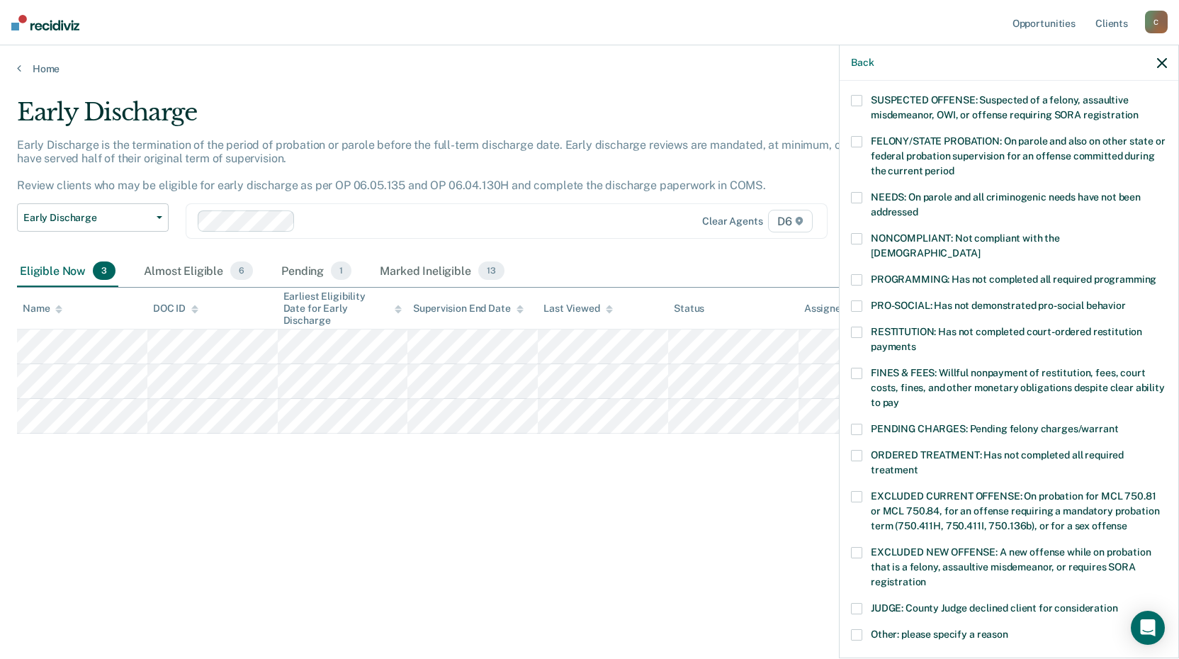
click at [857, 368] on span at bounding box center [856, 373] width 11 height 11
click at [859, 450] on span at bounding box center [856, 455] width 11 height 11
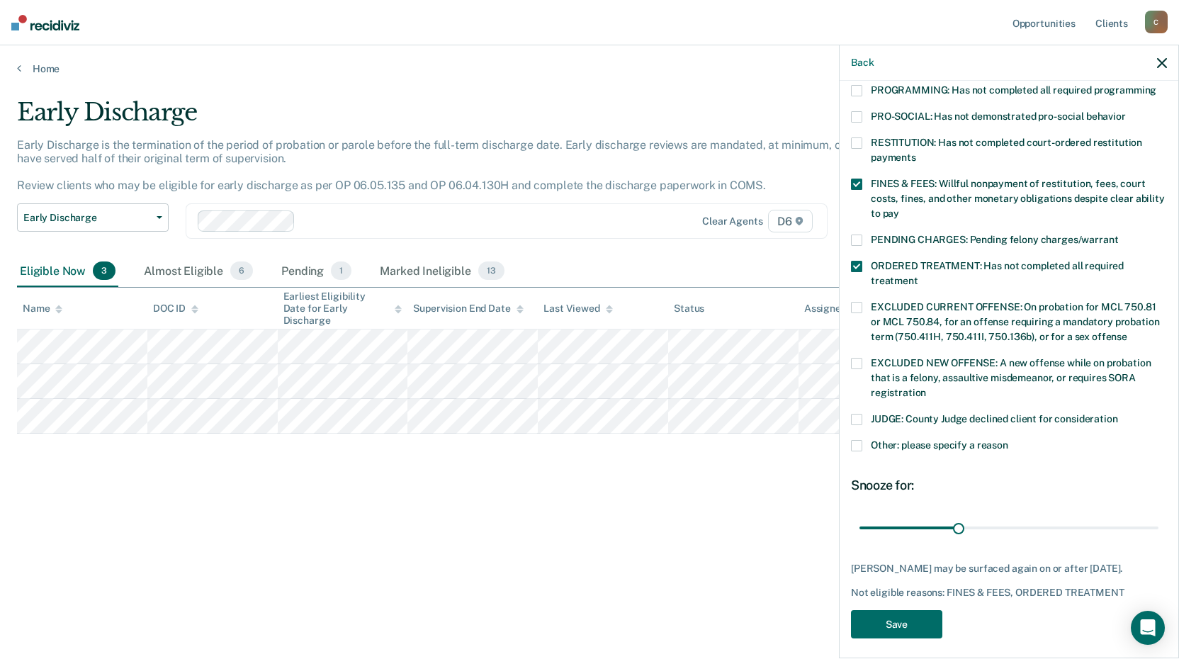
scroll to position [329, 0]
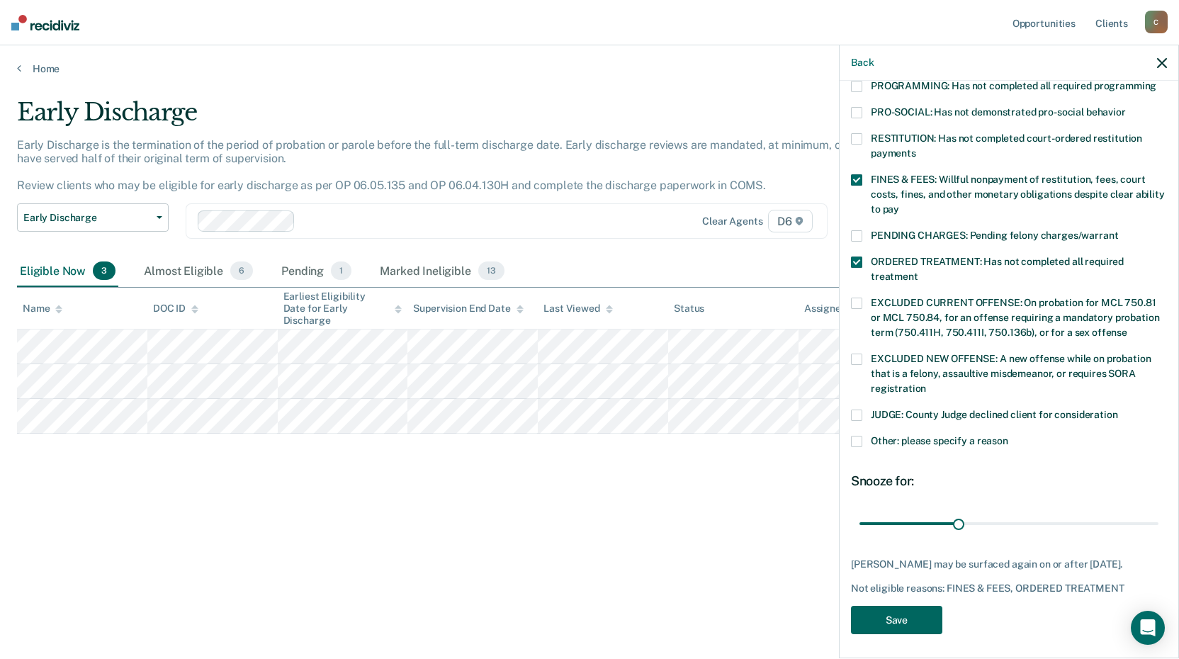
click at [894, 615] on button "Save" at bounding box center [896, 620] width 91 height 29
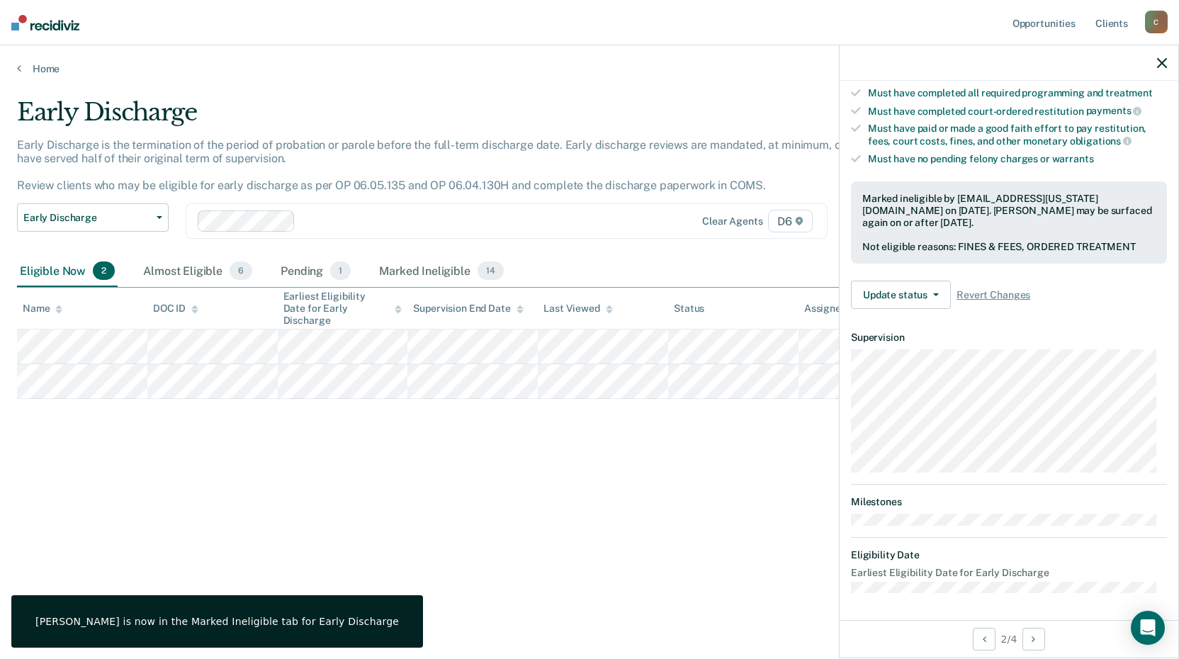
scroll to position [135, 0]
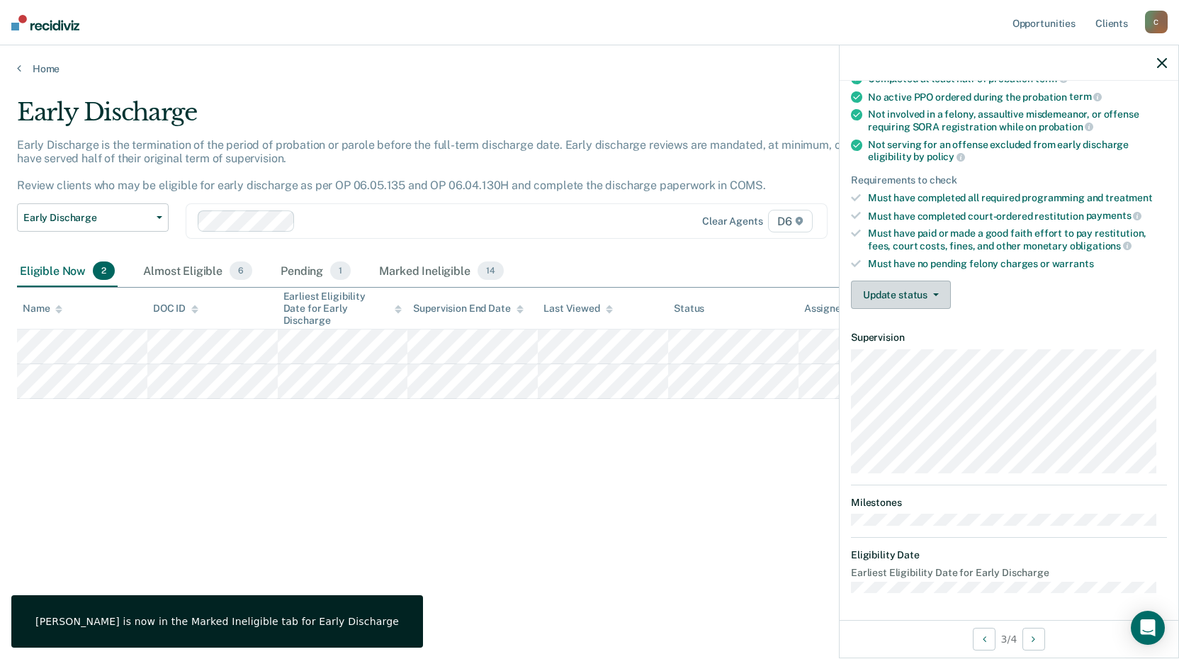
click at [882, 299] on button "Update status" at bounding box center [901, 295] width 100 height 28
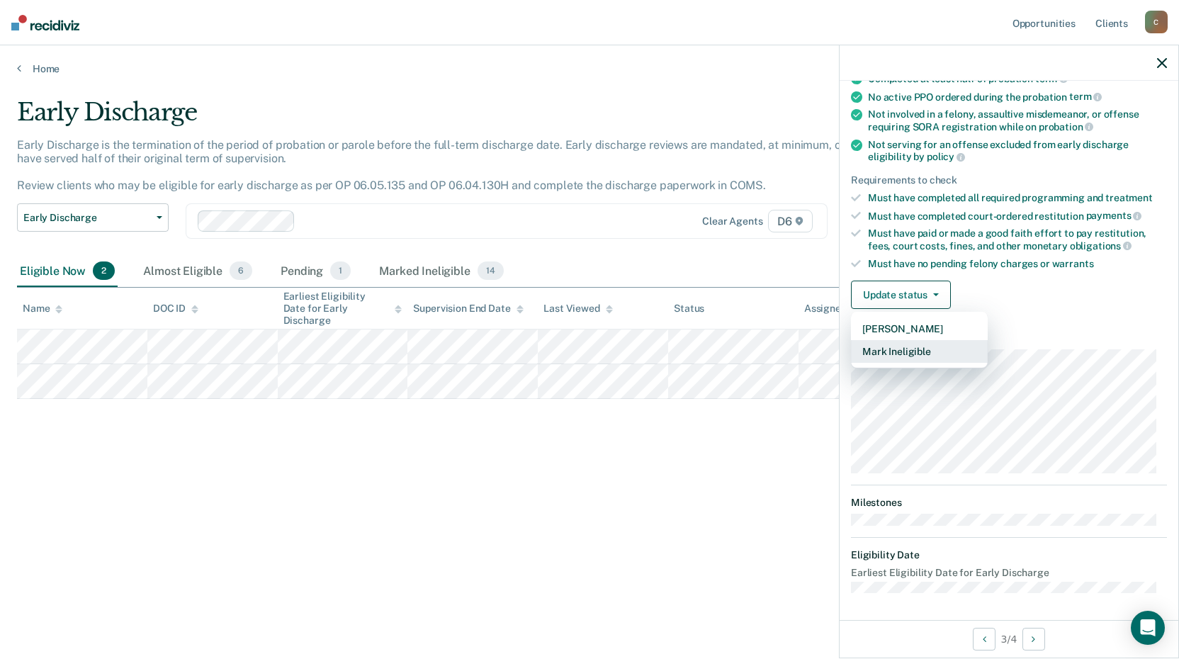
click at [896, 356] on button "Mark Ineligible" at bounding box center [919, 351] width 137 height 23
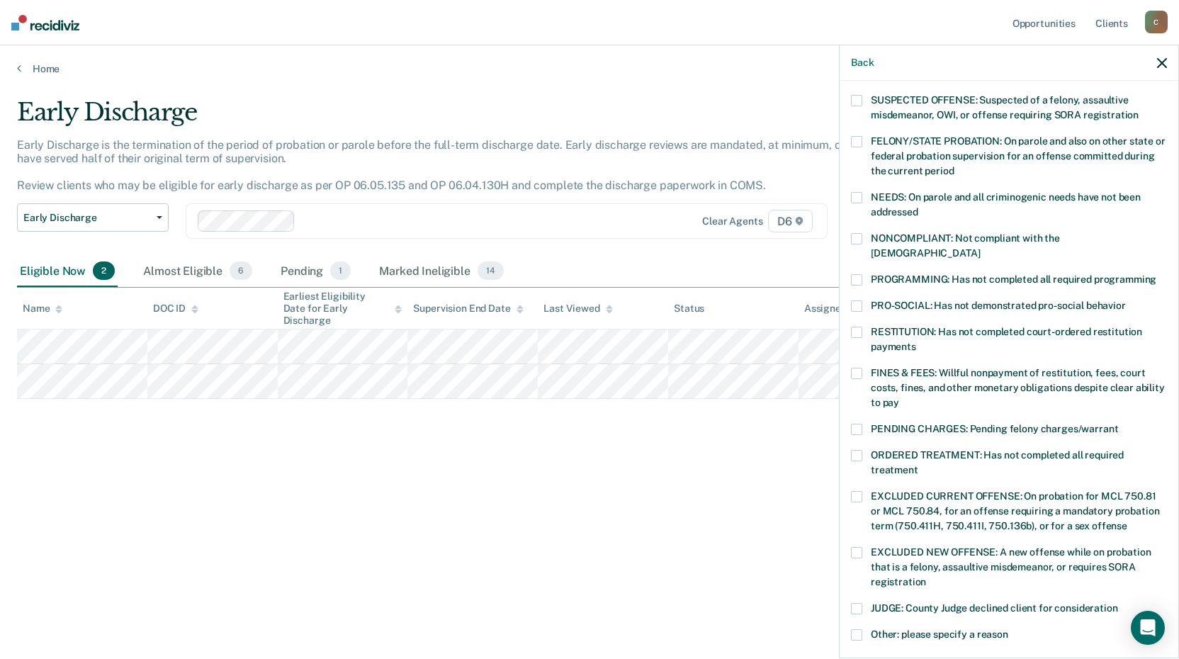
click at [858, 368] on span at bounding box center [856, 373] width 11 height 11
click at [860, 450] on span at bounding box center [856, 455] width 11 height 11
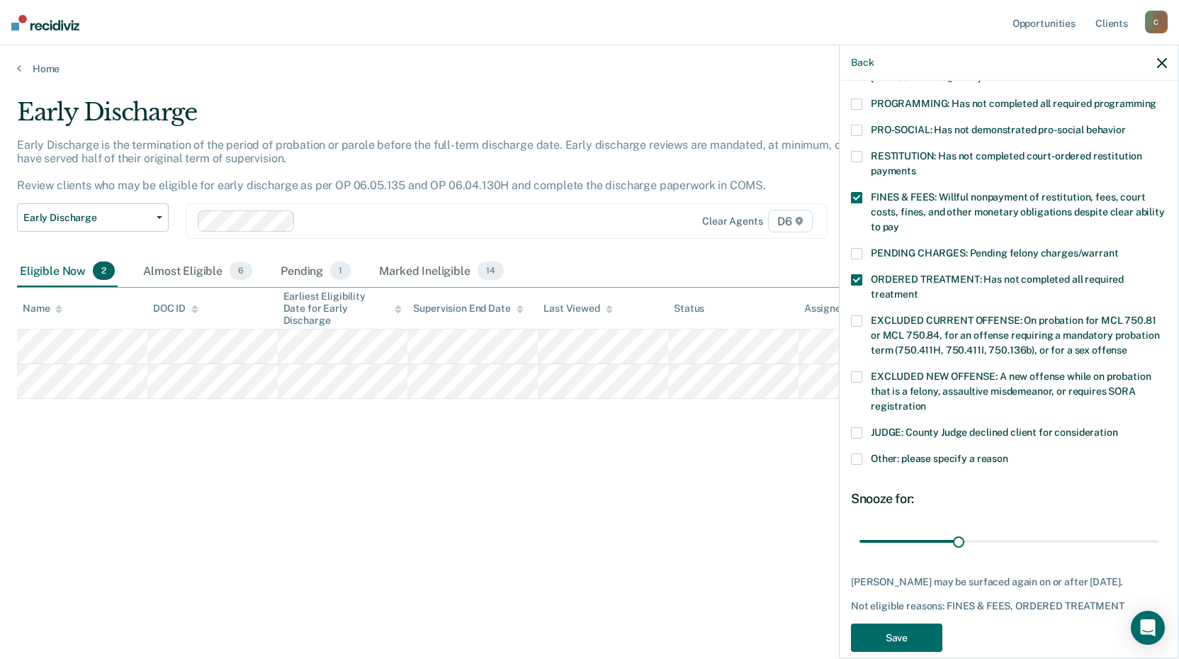
scroll to position [329, 0]
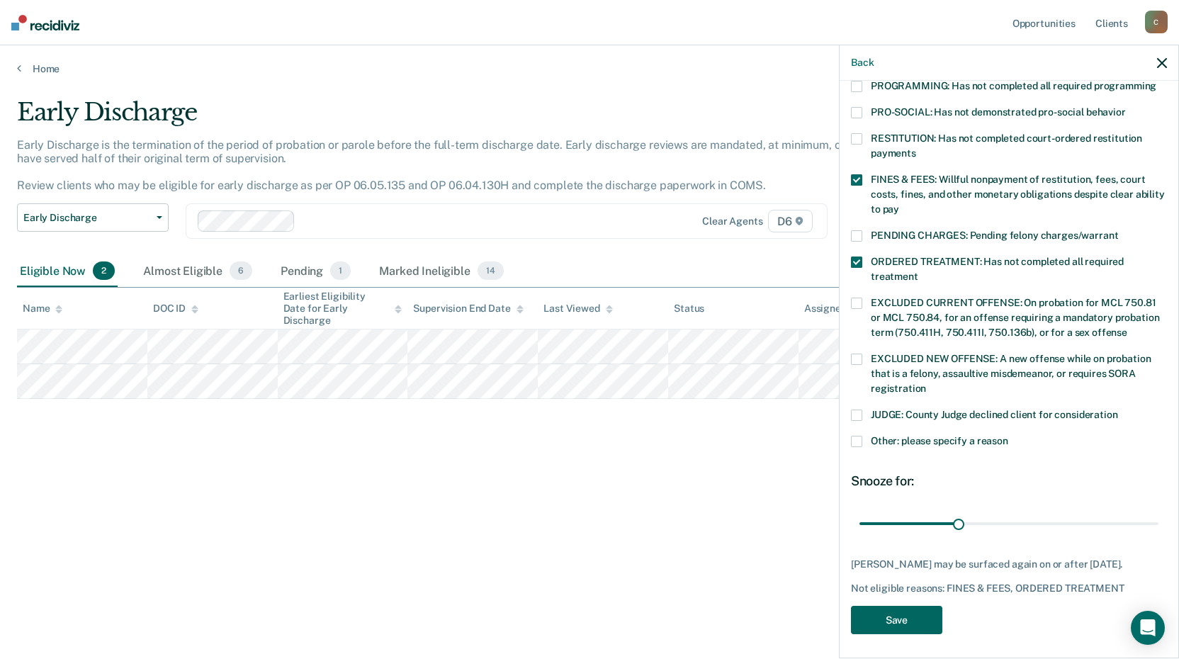
click at [911, 610] on button "Save" at bounding box center [896, 620] width 91 height 29
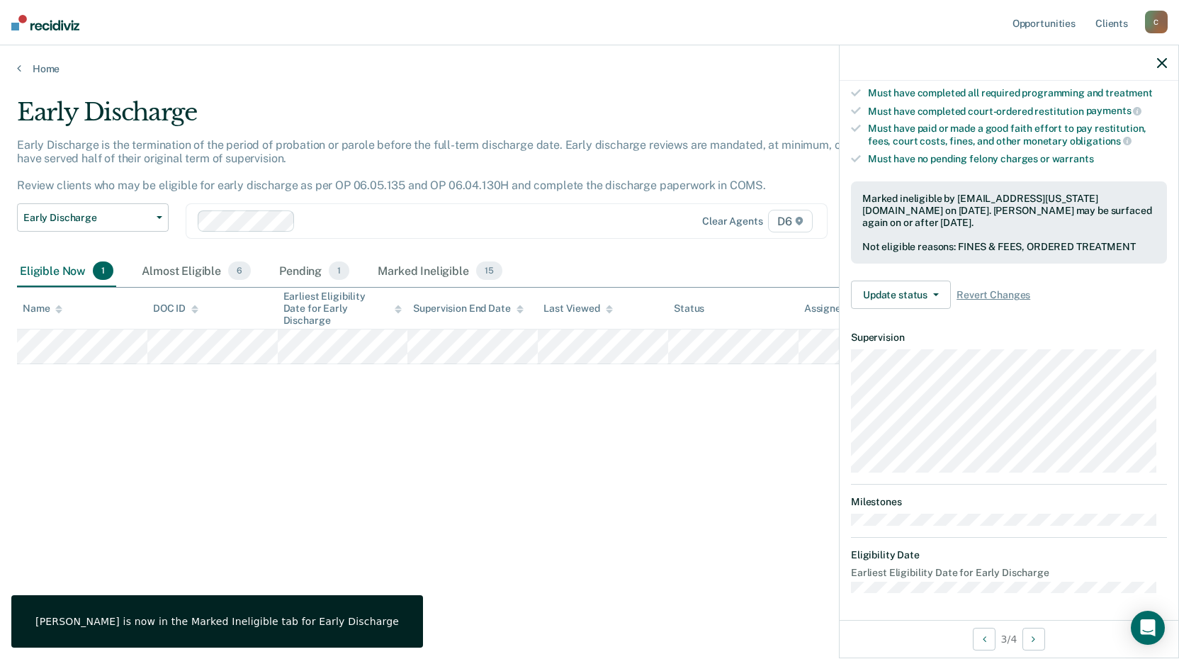
scroll to position [135, 0]
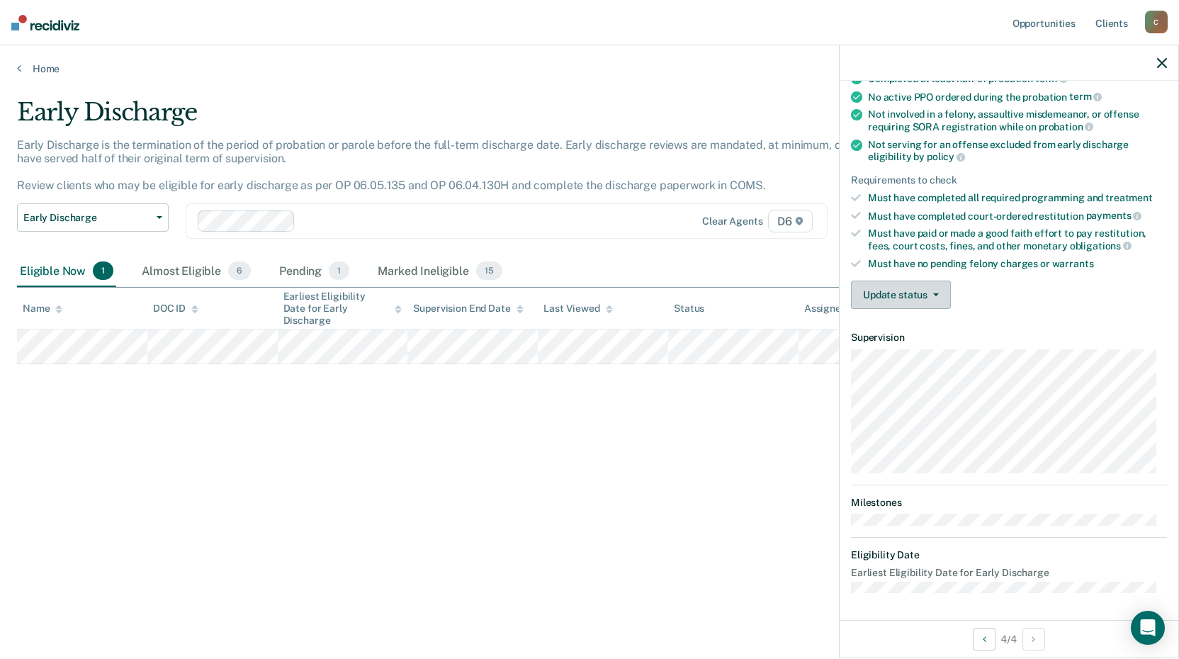
click at [908, 295] on button "Update status" at bounding box center [901, 295] width 100 height 28
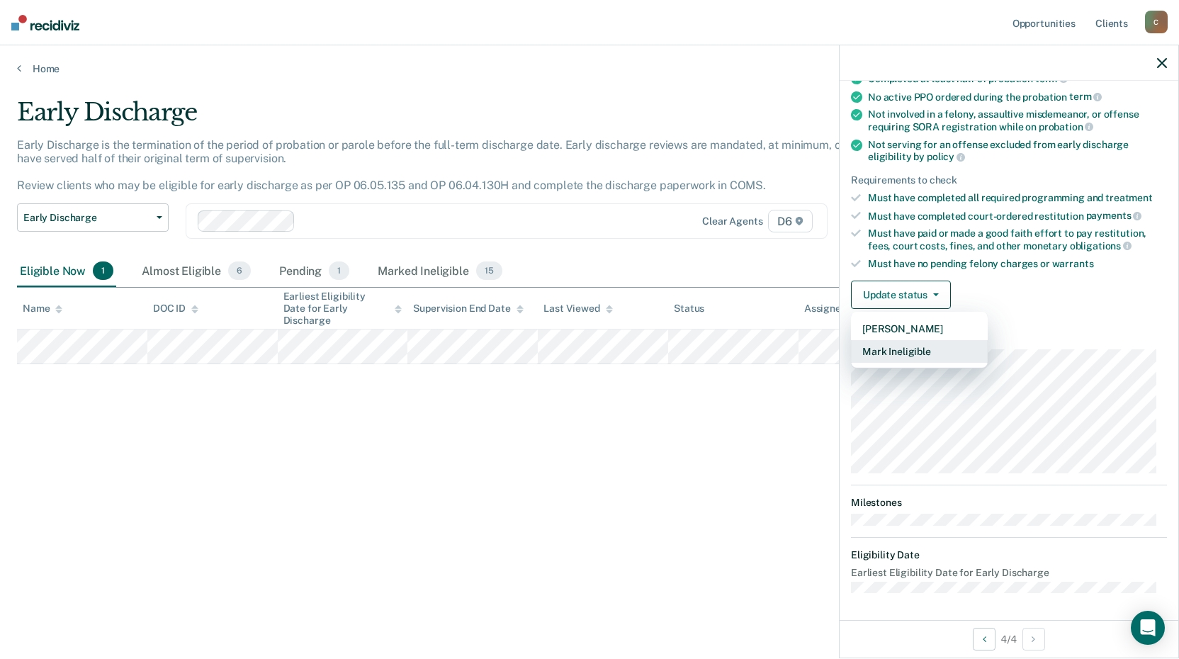
click at [911, 349] on button "Mark Ineligible" at bounding box center [919, 351] width 137 height 23
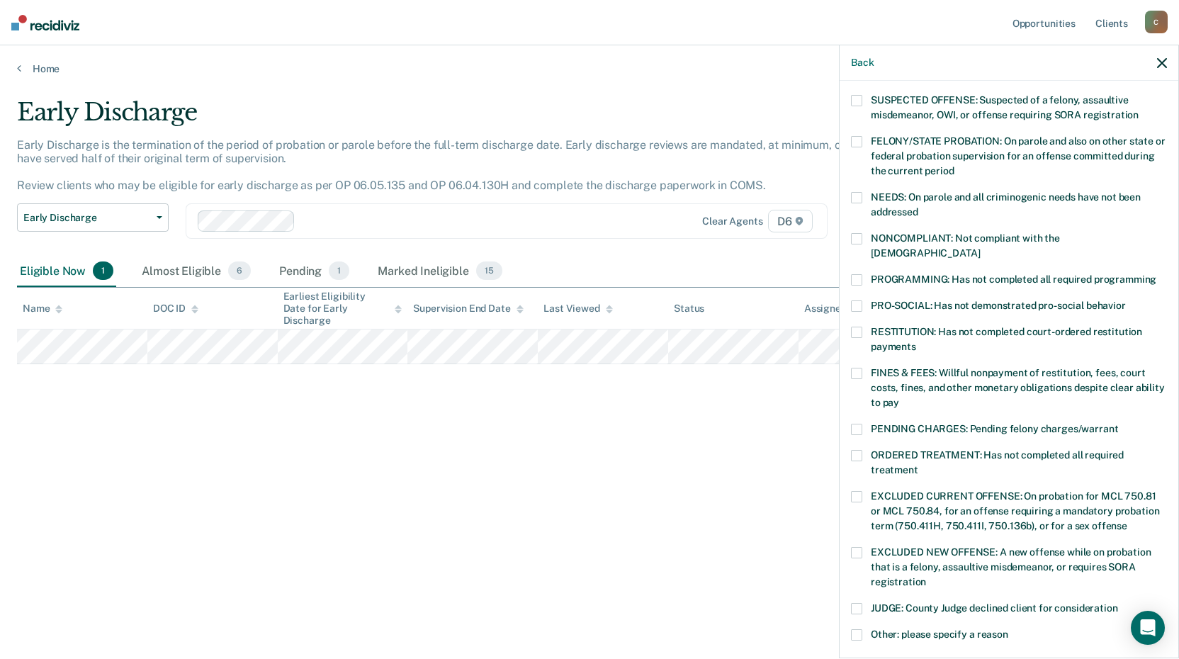
click at [863, 368] on label "FINES & FEES: Willful nonpayment of restitution, fees, court costs, fines, and …" at bounding box center [1009, 390] width 316 height 45
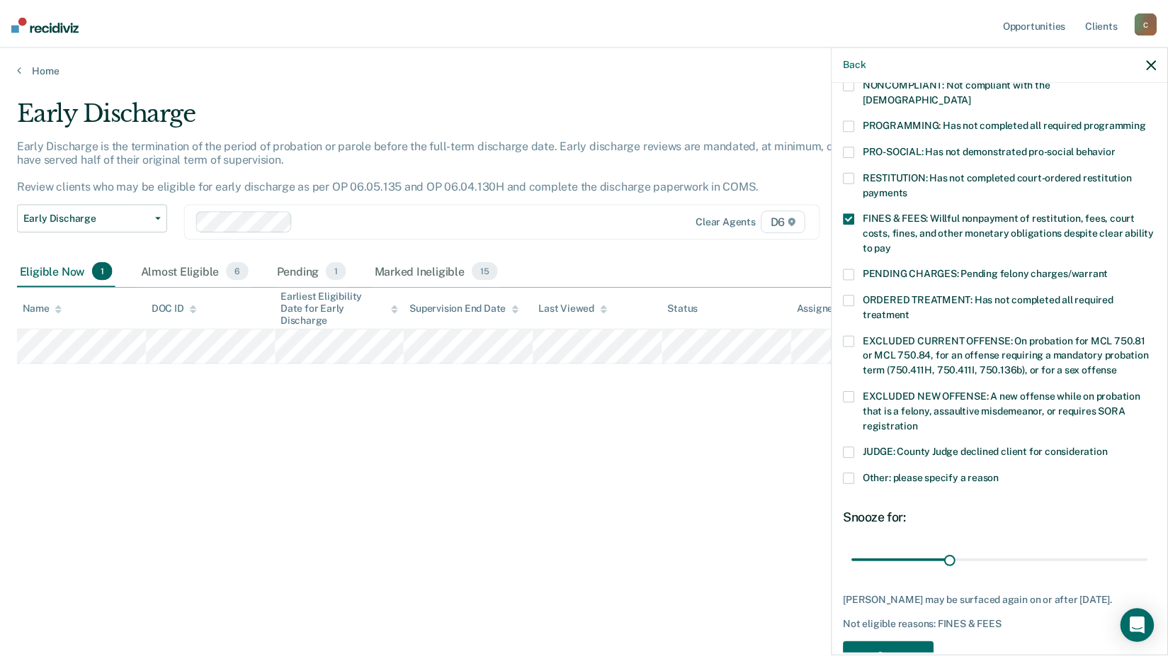
scroll to position [329, 0]
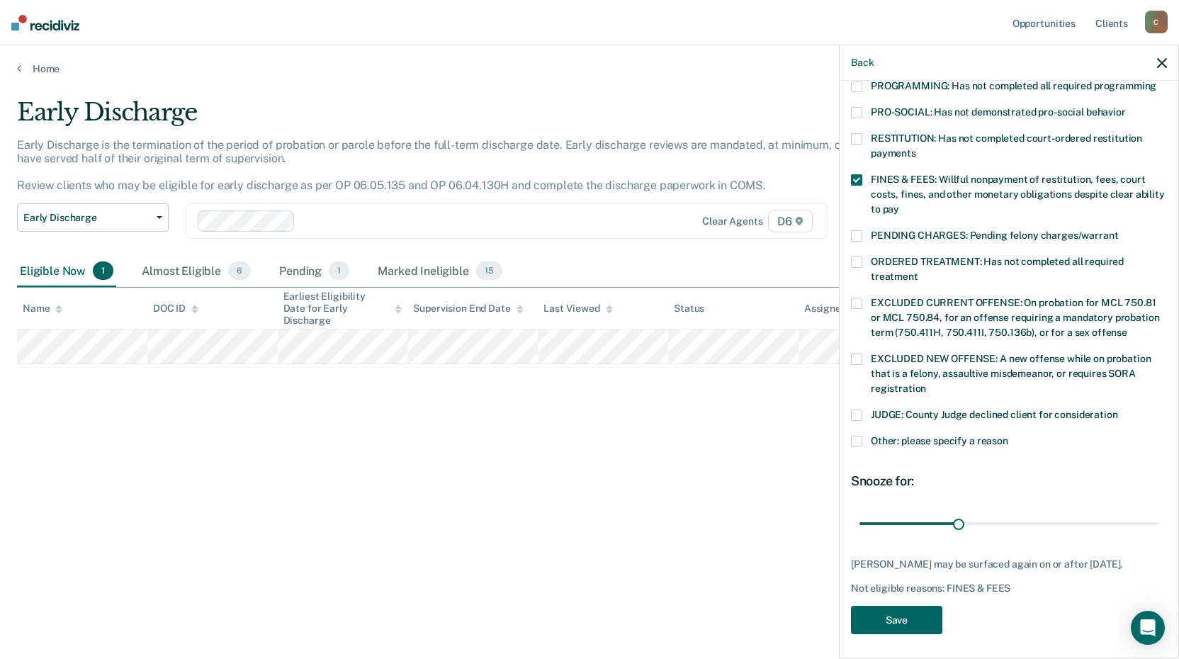
click at [889, 612] on button "Save" at bounding box center [896, 620] width 91 height 29
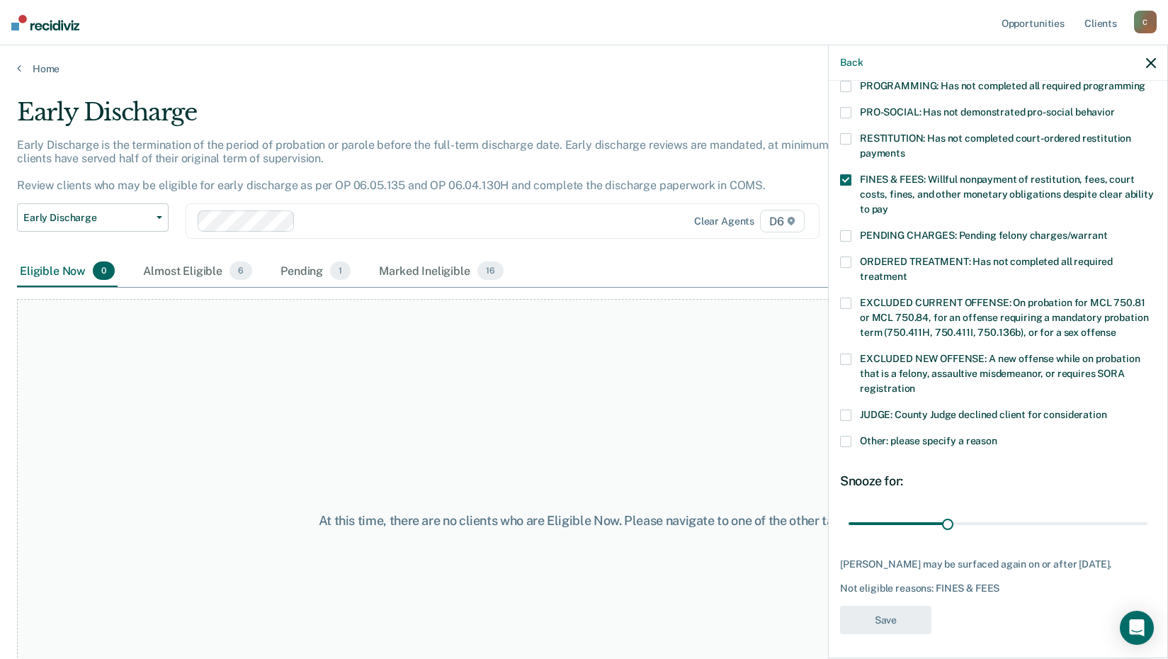
scroll to position [240, 0]
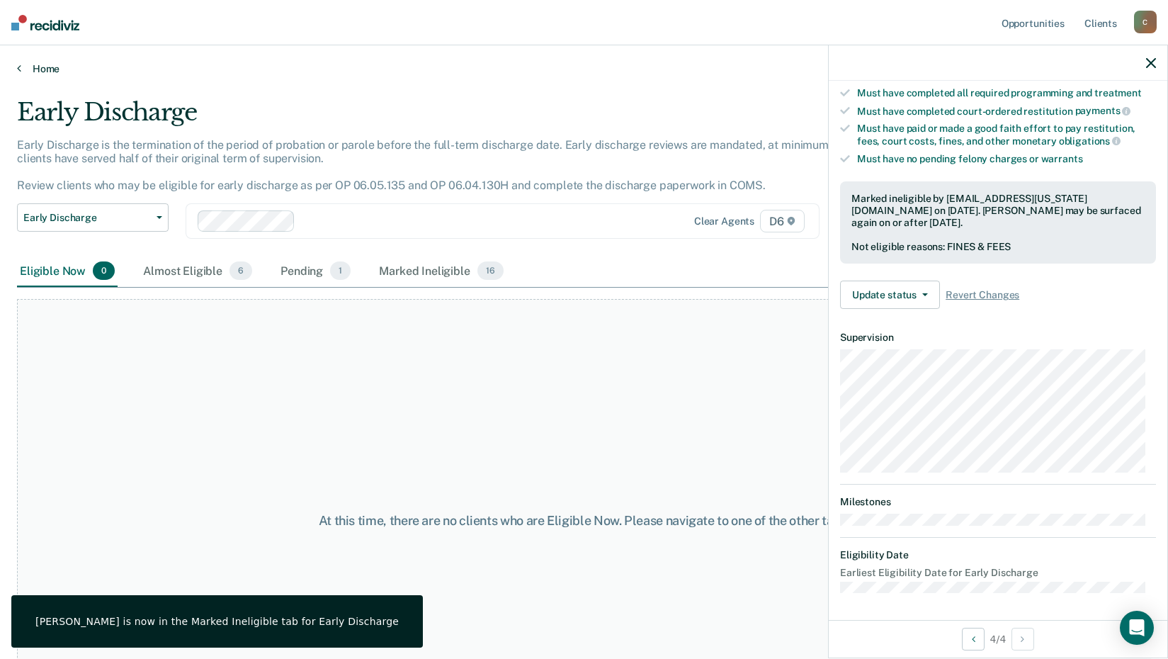
click at [44, 71] on link "Home" at bounding box center [584, 68] width 1134 height 13
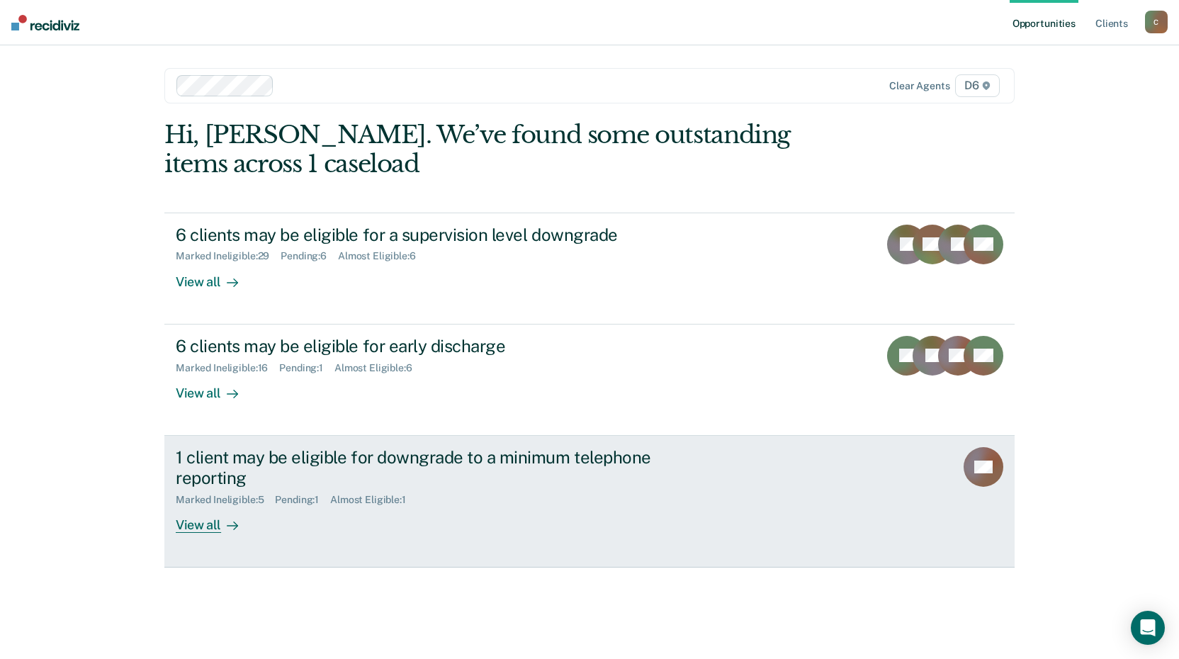
click at [366, 447] on div "1 client may be eligible for downgrade to a minimum telephone reporting" at bounding box center [424, 467] width 497 height 41
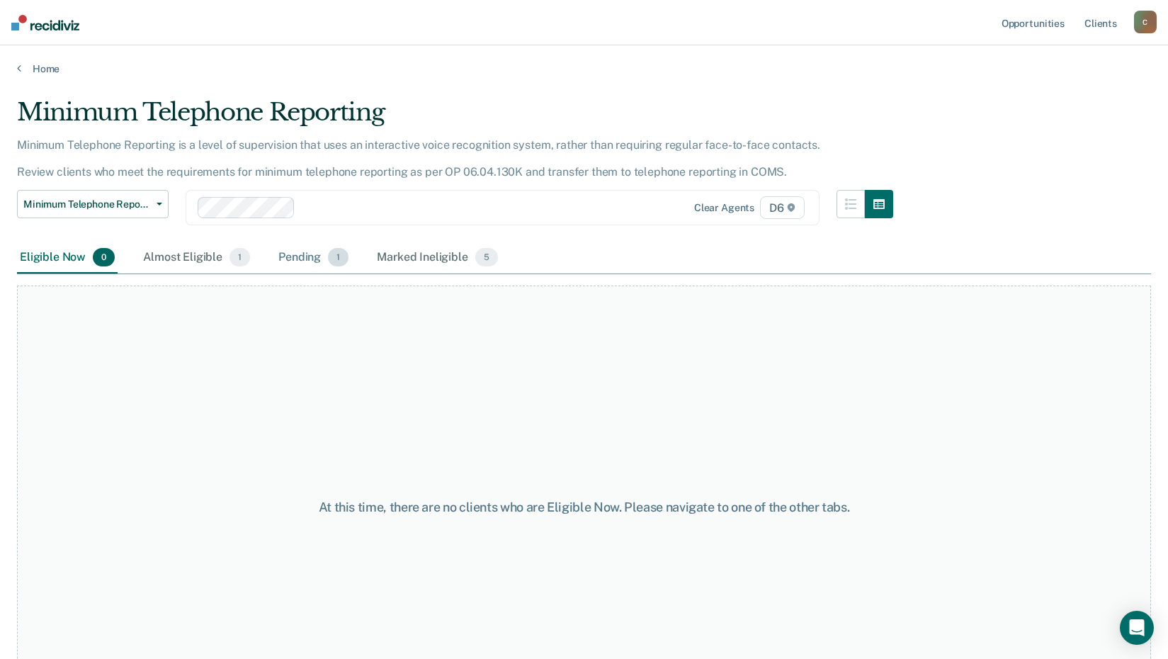
click at [308, 255] on div "Pending 1" at bounding box center [314, 257] width 76 height 31
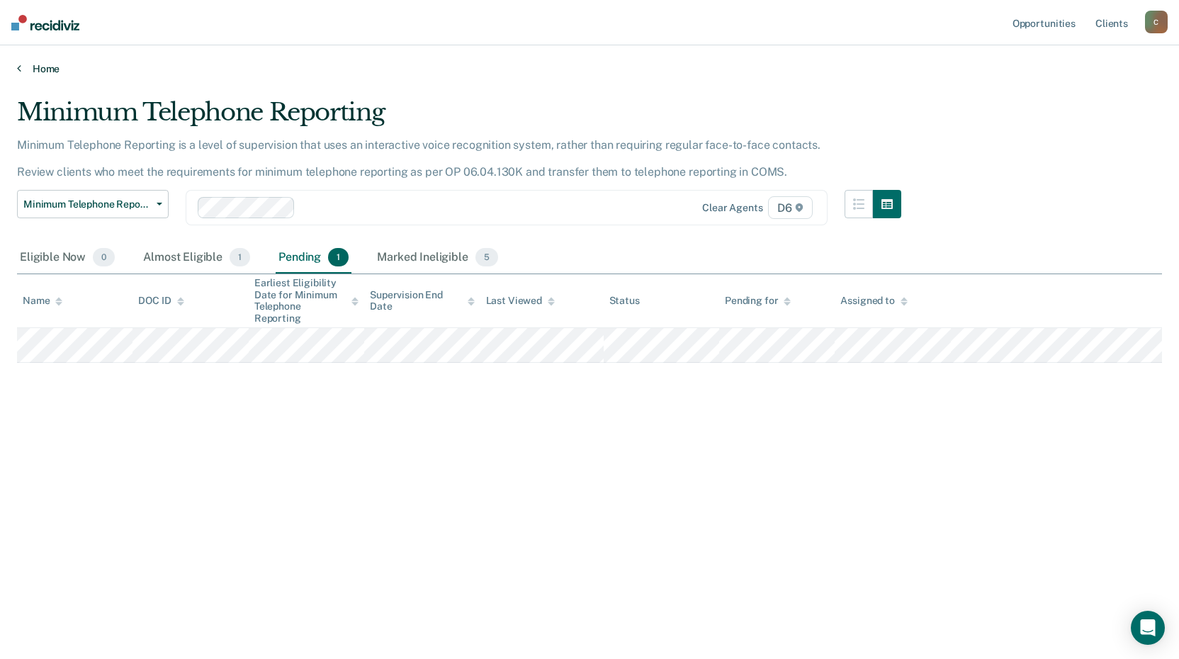
click at [43, 65] on link "Home" at bounding box center [589, 68] width 1145 height 13
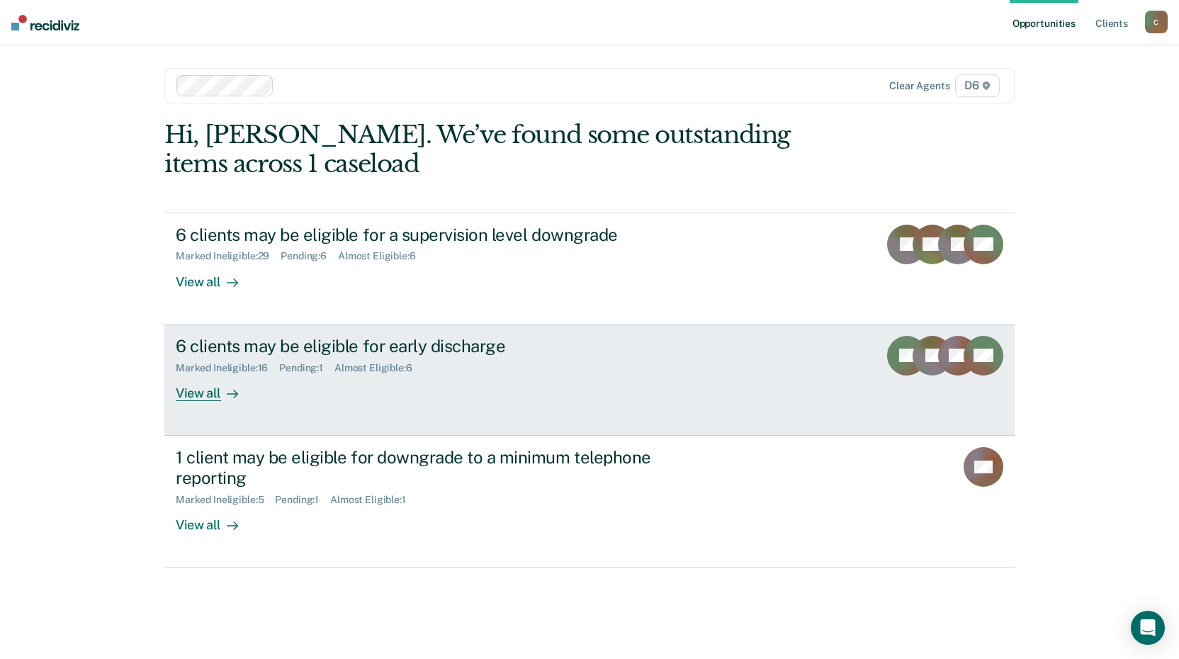
click at [206, 388] on div "View all" at bounding box center [215, 387] width 79 height 28
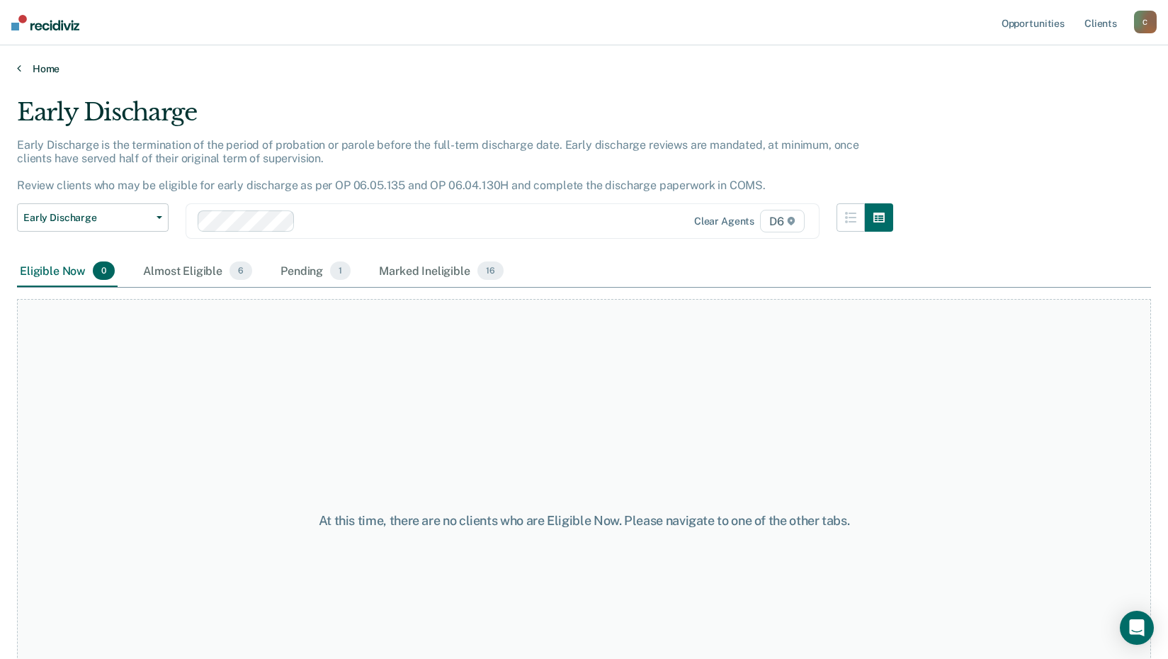
click at [45, 70] on link "Home" at bounding box center [584, 68] width 1134 height 13
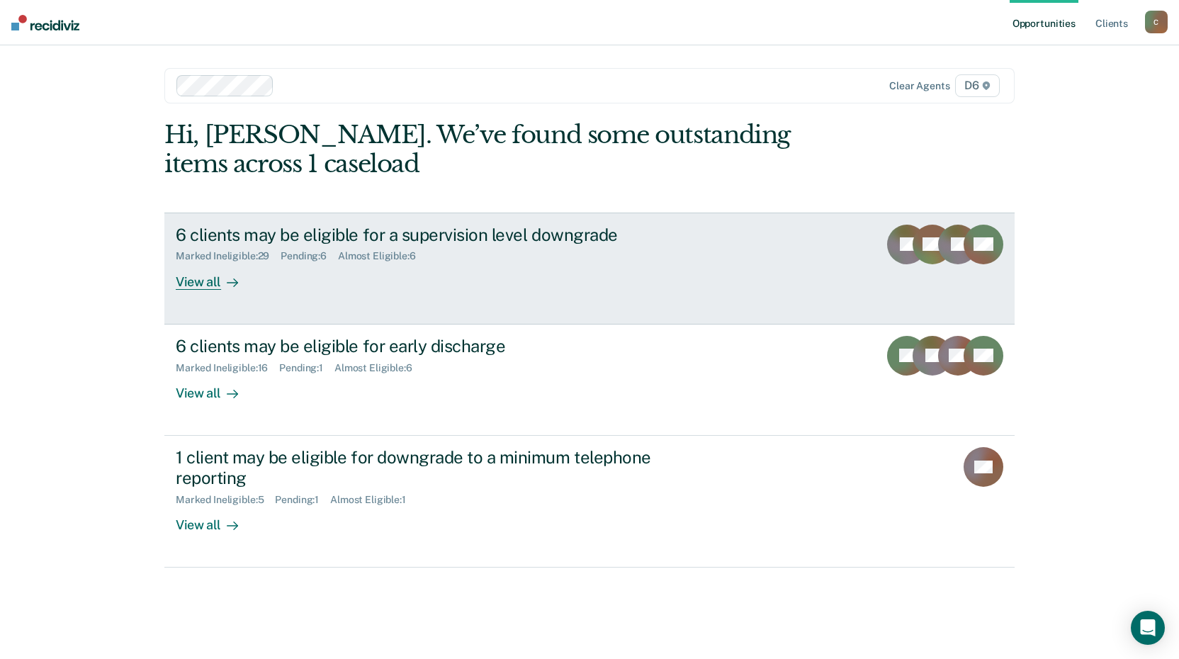
click at [224, 237] on div "6 clients may be eligible for a supervision level downgrade" at bounding box center [424, 235] width 497 height 21
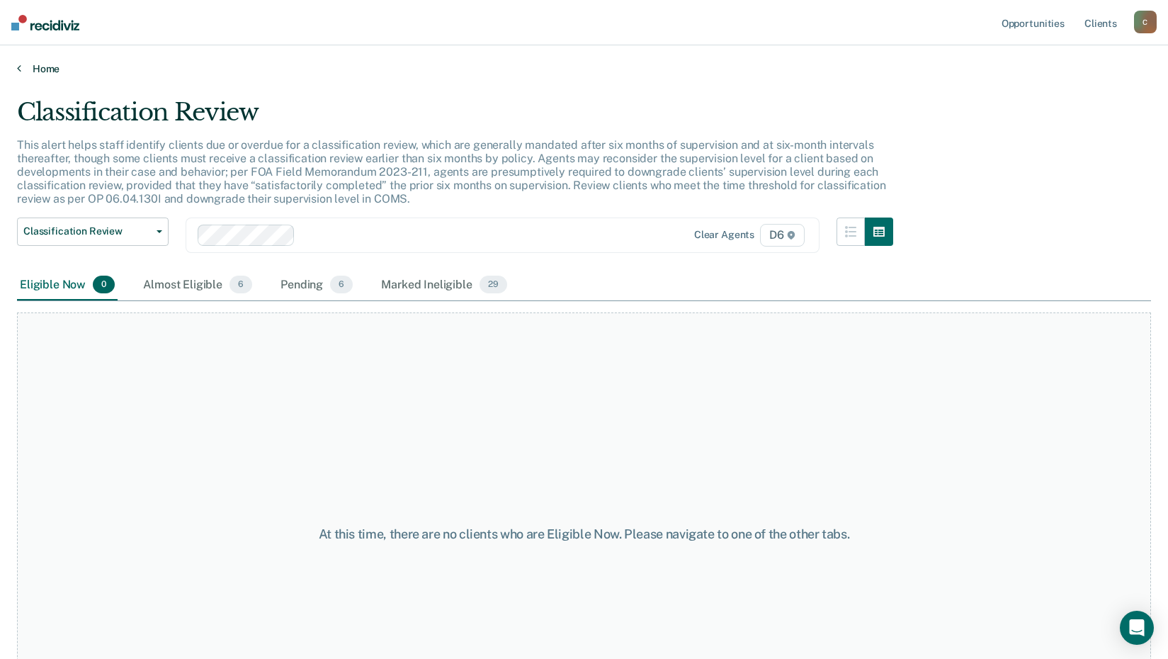
click at [49, 72] on link "Home" at bounding box center [584, 68] width 1134 height 13
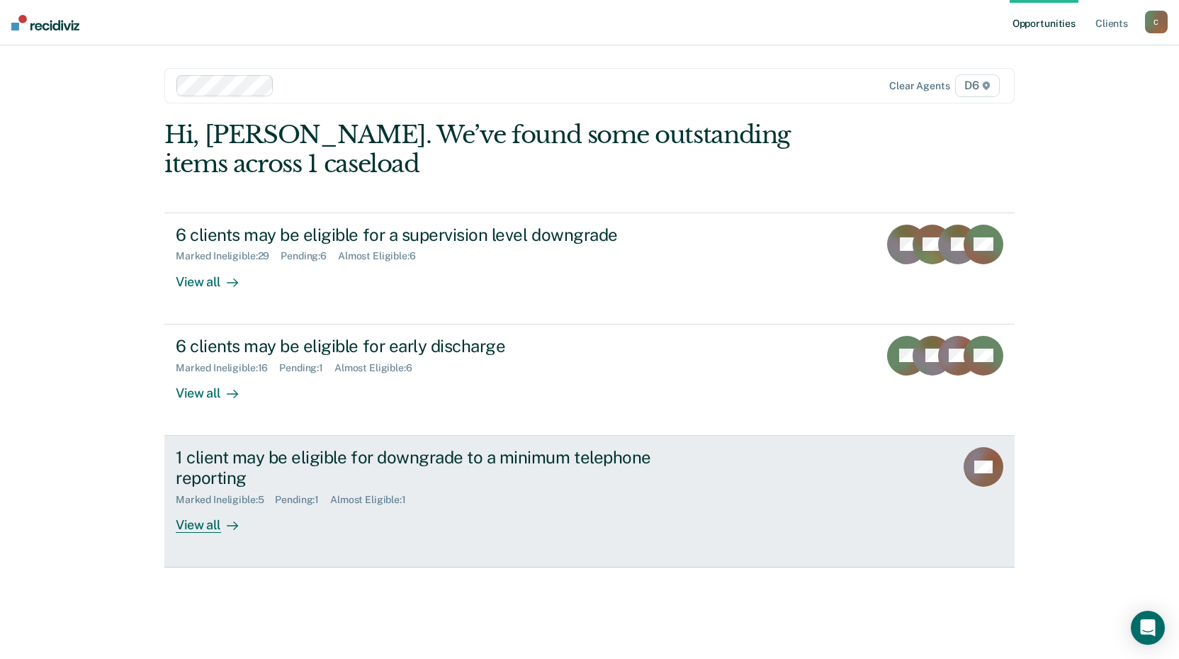
click at [233, 462] on div "1 client may be eligible for downgrade to a minimum telephone reporting" at bounding box center [424, 467] width 497 height 41
